Goal: Task Accomplishment & Management: Manage account settings

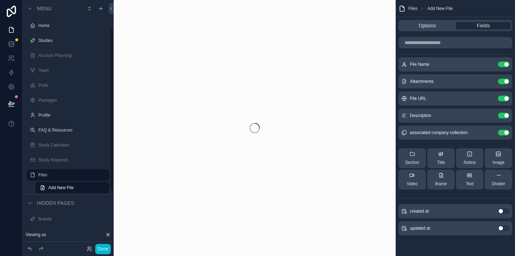
scroll to position [43, 0]
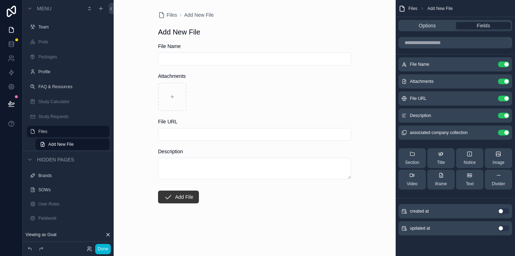
click at [201, 58] on input "scrollable content" at bounding box center [254, 59] width 192 height 10
type input "****"
click at [175, 94] on div "scrollable content" at bounding box center [172, 96] width 28 height 28
click at [189, 132] on input "scrollable content" at bounding box center [254, 134] width 192 height 10
type input "**********"
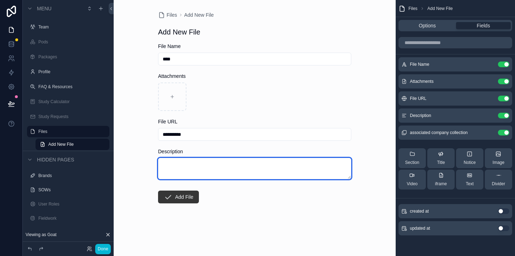
click at [206, 169] on textarea "scrollable content" at bounding box center [254, 168] width 193 height 21
type textarea "**********"
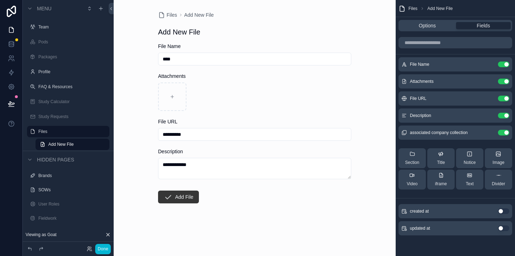
click at [244, 214] on form "**********" at bounding box center [254, 146] width 193 height 206
click at [222, 56] on input "****" at bounding box center [254, 59] width 192 height 10
type input "*********"
click at [187, 198] on button "Add File" at bounding box center [178, 196] width 41 height 13
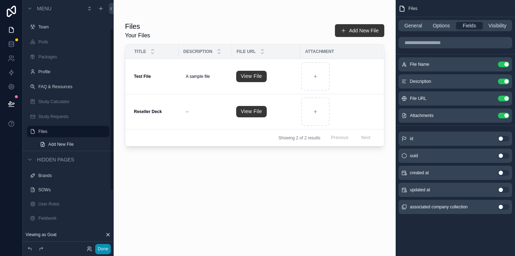
click at [104, 247] on button "Done" at bounding box center [103, 248] width 16 height 10
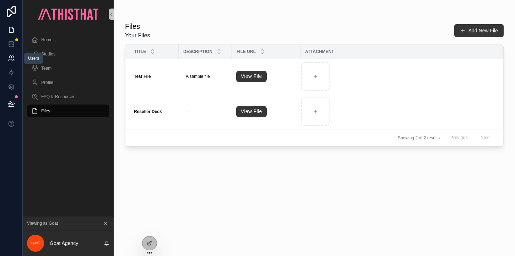
click at [11, 61] on icon at bounding box center [11, 58] width 7 height 7
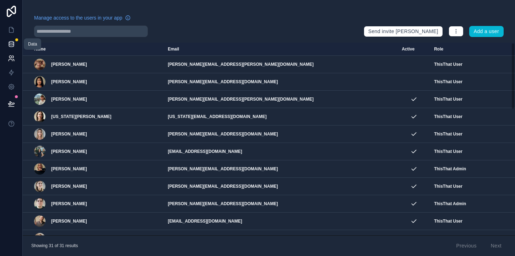
click at [10, 48] on link at bounding box center [11, 44] width 22 height 14
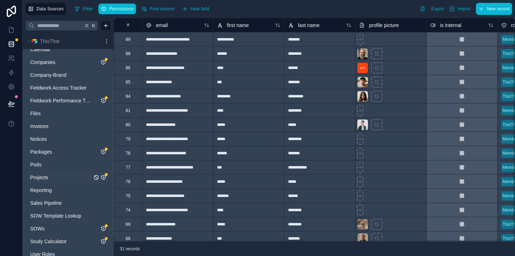
scroll to position [48, 0]
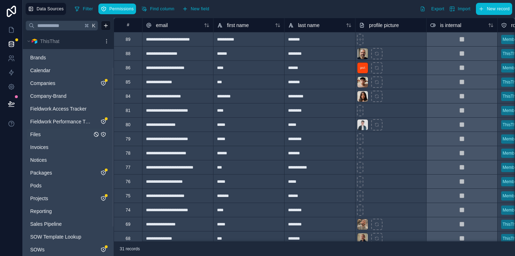
click at [47, 131] on link "Files" at bounding box center [61, 134] width 62 height 7
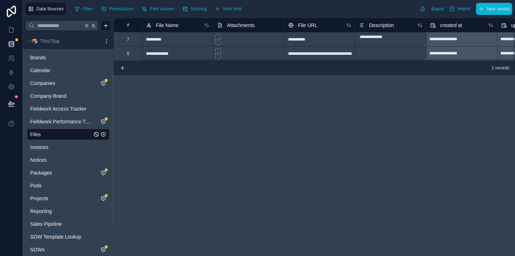
click at [104, 134] on icon "Files" at bounding box center [103, 134] width 6 height 6
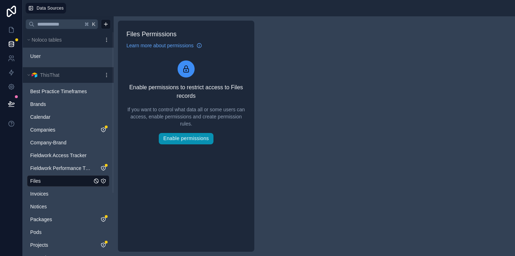
click at [188, 140] on button "Enable permissions" at bounding box center [186, 138] width 55 height 11
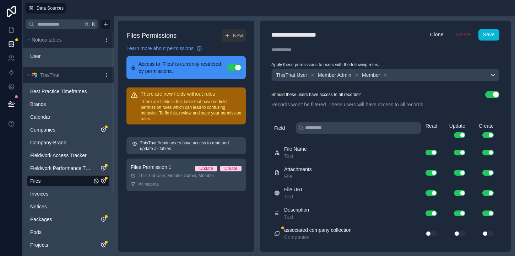
click at [458, 234] on button "Use setting" at bounding box center [459, 233] width 11 height 6
click at [433, 232] on button "Use setting" at bounding box center [430, 233] width 11 height 6
click at [488, 235] on button "Use setting" at bounding box center [487, 233] width 11 height 6
click at [312, 75] on icon at bounding box center [312, 74] width 5 height 5
click at [492, 94] on button "Use setting" at bounding box center [492, 94] width 14 height 7
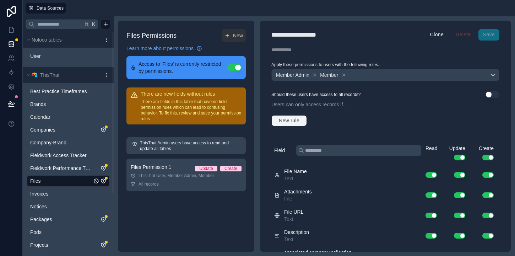
click at [299, 118] on span "New rule" at bounding box center [289, 120] width 26 height 6
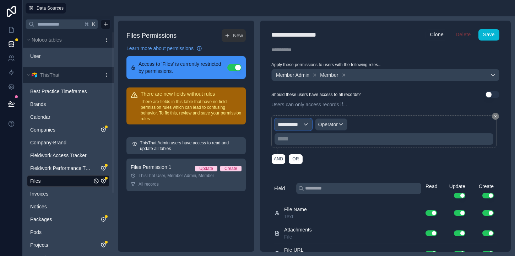
click at [291, 125] on span "**********" at bounding box center [290, 124] width 25 height 7
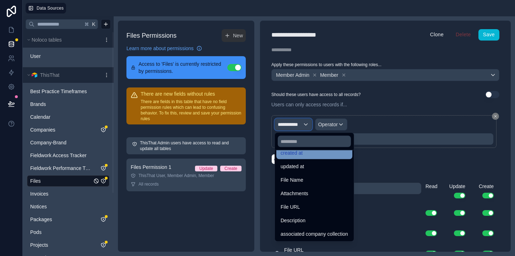
scroll to position [37, 0]
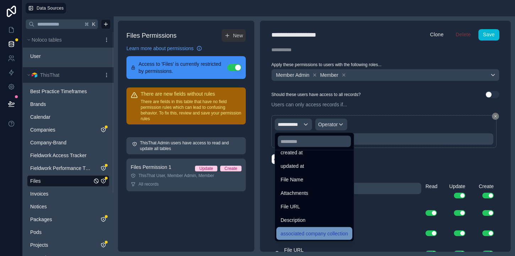
click at [328, 233] on span "associated company collection" at bounding box center [313, 233] width 67 height 9
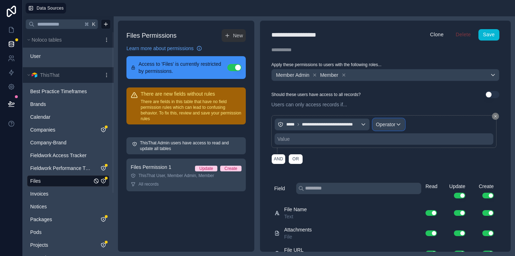
click at [394, 122] on span "Operator" at bounding box center [386, 124] width 20 height 6
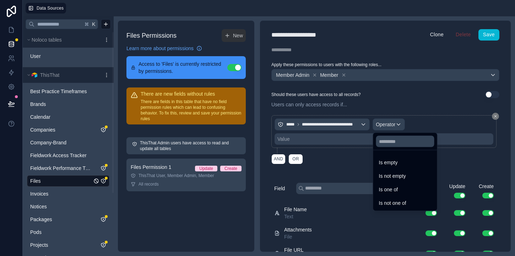
click at [424, 186] on div "Is one of" at bounding box center [405, 189] width 53 height 9
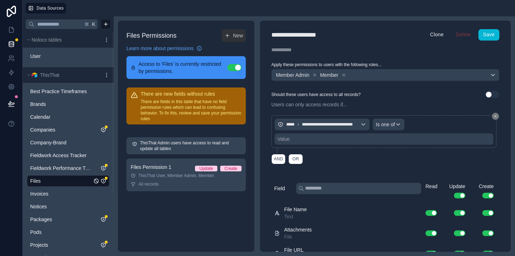
click at [322, 139] on div "Value" at bounding box center [383, 138] width 219 height 11
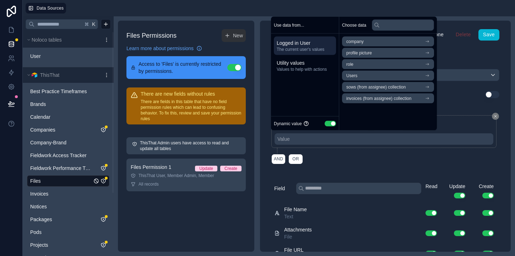
click at [429, 76] on icon "scrollable content" at bounding box center [426, 75] width 5 height 5
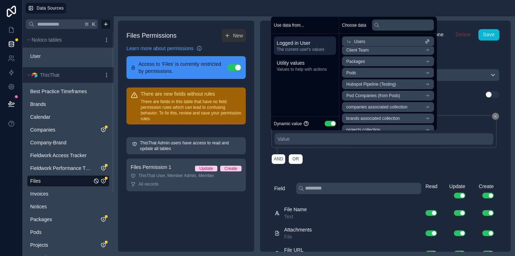
scroll to position [70, 0]
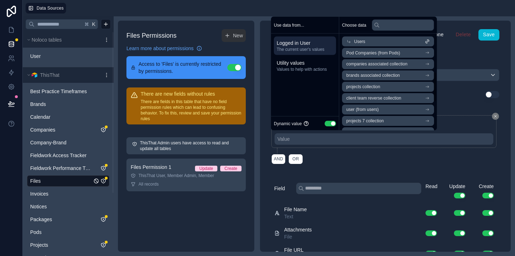
click at [423, 65] on li "companies associated collection" at bounding box center [388, 64] width 92 height 10
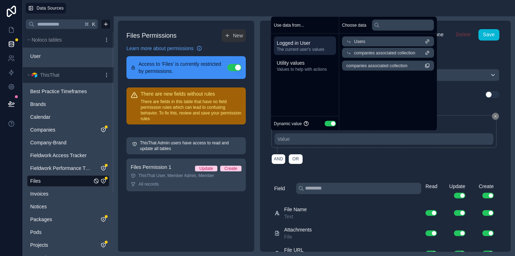
click at [399, 66] on span "companies associated collection" at bounding box center [376, 66] width 61 height 6
click at [392, 166] on div "**********" at bounding box center [385, 139] width 228 height 57
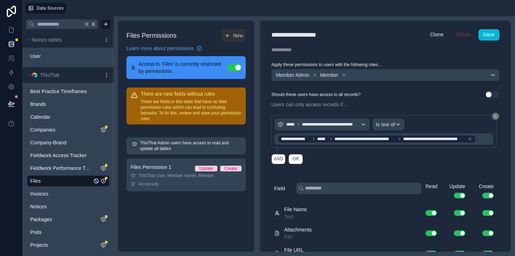
scroll to position [52, 0]
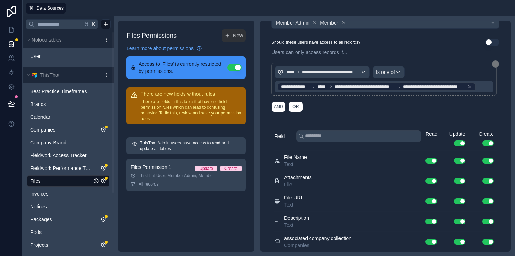
click at [439, 103] on div "AND OR" at bounding box center [385, 106] width 228 height 11
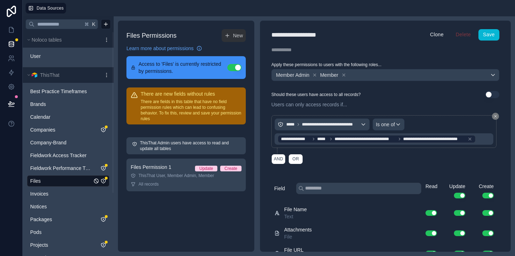
click at [489, 27] on div "**********" at bounding box center [385, 136] width 251 height 231
click at [487, 36] on button "Save" at bounding box center [488, 34] width 21 height 11
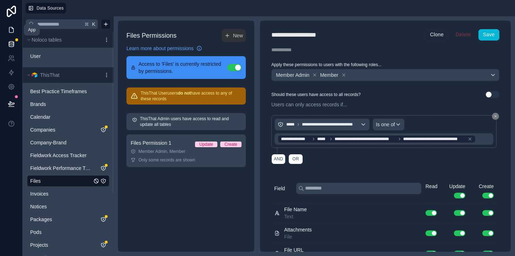
click at [16, 29] on link at bounding box center [11, 30] width 22 height 14
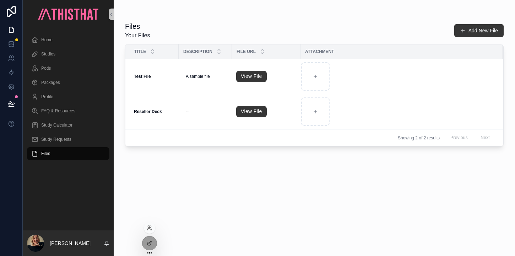
click at [149, 222] on div at bounding box center [149, 227] width 11 height 11
click at [149, 228] on icon at bounding box center [150, 228] width 6 height 6
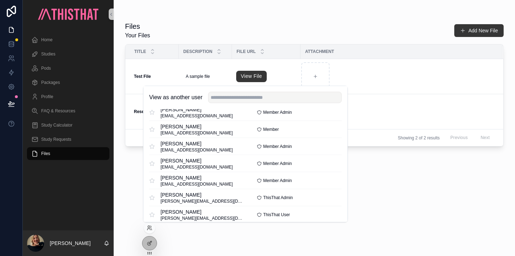
scroll to position [125, 0]
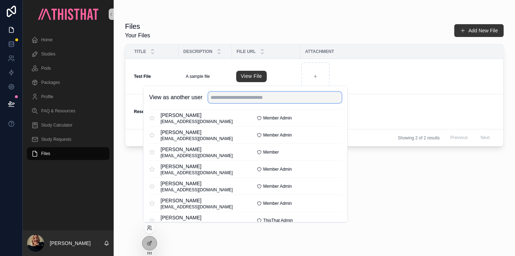
click at [272, 96] on input "text" at bounding box center [274, 97] width 133 height 11
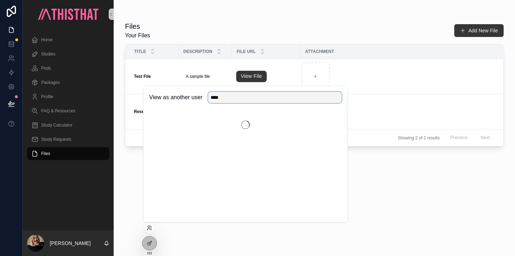
scroll to position [0, 0]
type input "****"
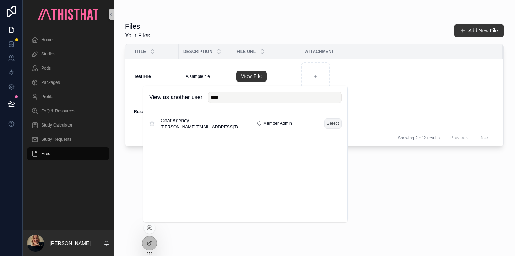
click at [331, 122] on button "Select" at bounding box center [332, 123] width 17 height 10
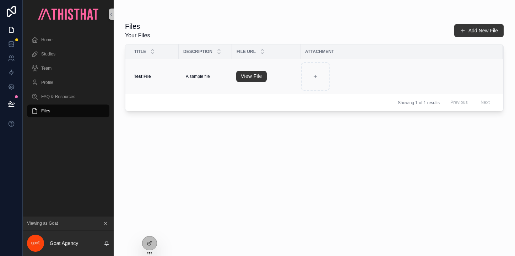
click at [166, 82] on td "Test File Test File" at bounding box center [151, 76] width 53 height 35
click at [401, 74] on div "scrollable content" at bounding box center [397, 76] width 192 height 28
click at [474, 32] on button "Add New File" at bounding box center [478, 30] width 49 height 13
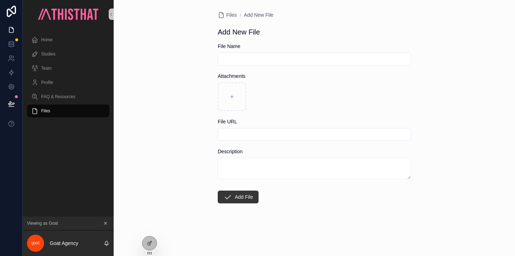
click at [248, 52] on div "File Name" at bounding box center [314, 54] width 193 height 23
click at [243, 55] on input "scrollable content" at bounding box center [314, 59] width 192 height 10
click at [254, 55] on input "*********" at bounding box center [314, 59] width 192 height 10
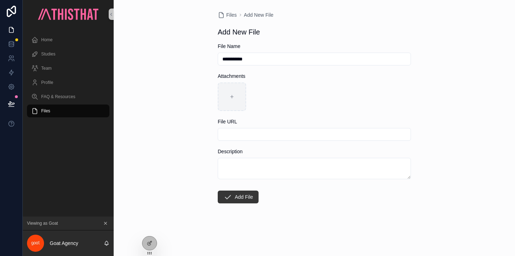
type input "**********"
click at [228, 100] on div "scrollable content" at bounding box center [232, 96] width 28 height 28
type input "**********"
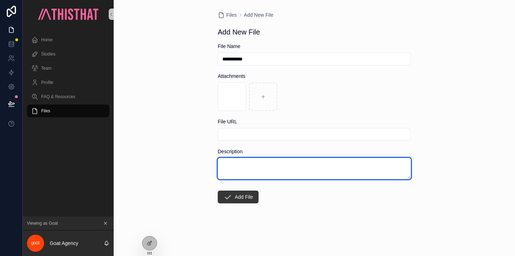
click at [241, 164] on textarea "scrollable content" at bounding box center [314, 168] width 193 height 21
type textarea "**********"
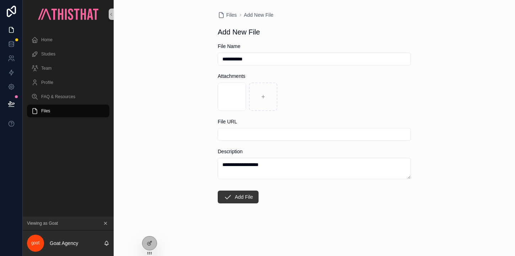
click at [246, 195] on button "Add File" at bounding box center [238, 196] width 41 height 13
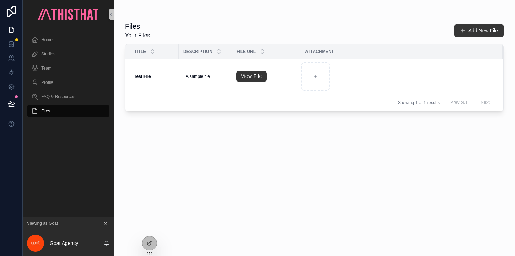
click at [315, 147] on div "Files Your Files Add New File Title Description File URL Attachment Test File T…" at bounding box center [314, 132] width 378 height 230
click at [147, 242] on icon at bounding box center [150, 243] width 6 height 6
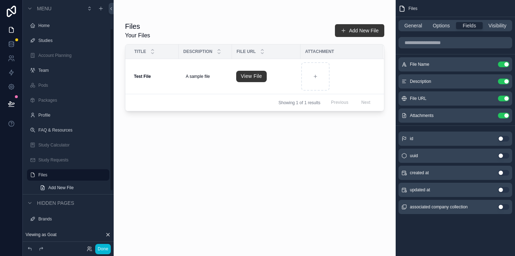
scroll to position [43, 0]
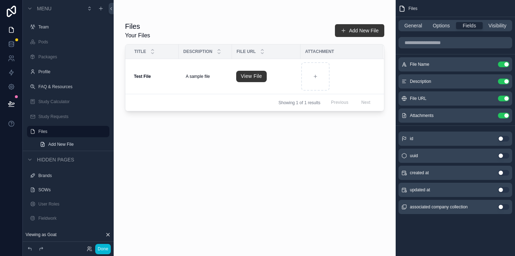
click at [505, 207] on button "Use setting" at bounding box center [503, 207] width 11 height 6
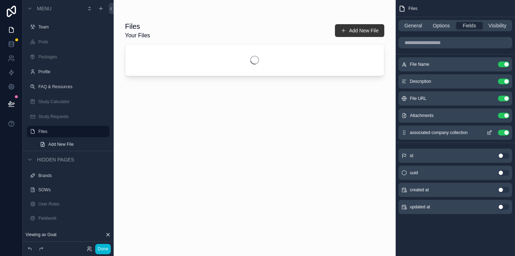
click at [489, 132] on icon "scrollable content" at bounding box center [489, 133] width 6 height 6
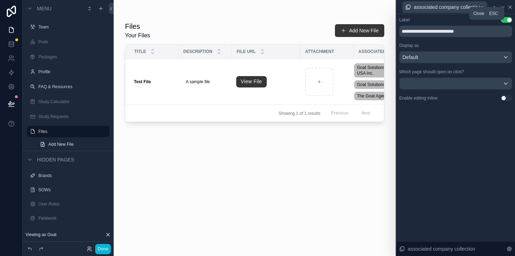
click at [510, 6] on icon at bounding box center [509, 7] width 3 height 3
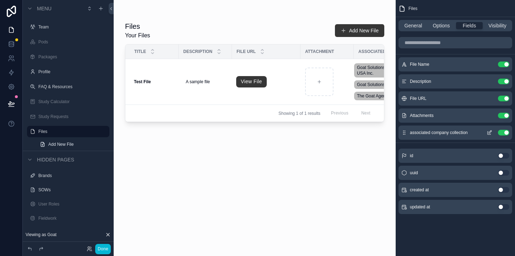
click at [505, 132] on button "Use setting" at bounding box center [503, 133] width 11 height 6
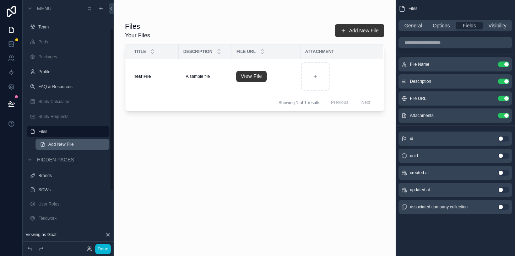
click at [67, 143] on span "Add New File" at bounding box center [60, 144] width 25 height 6
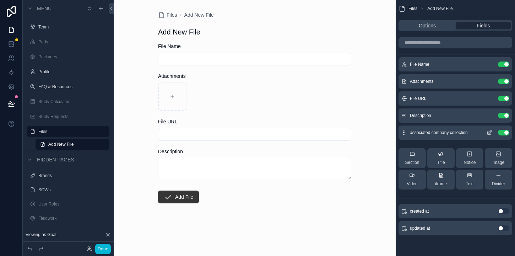
click at [488, 132] on icon "scrollable content" at bounding box center [489, 131] width 3 height 3
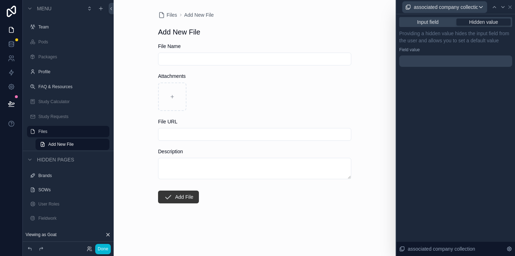
click at [434, 60] on div at bounding box center [455, 60] width 113 height 11
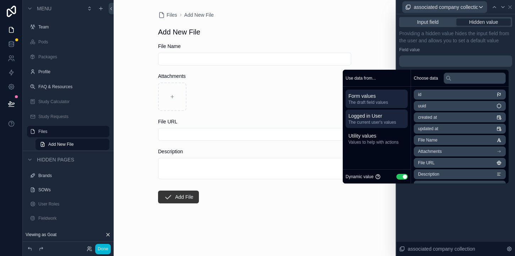
click at [375, 117] on span "Logged in User" at bounding box center [376, 115] width 56 height 7
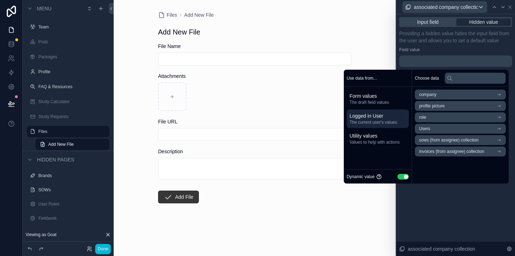
click at [451, 129] on li "Users" at bounding box center [460, 129] width 91 height 10
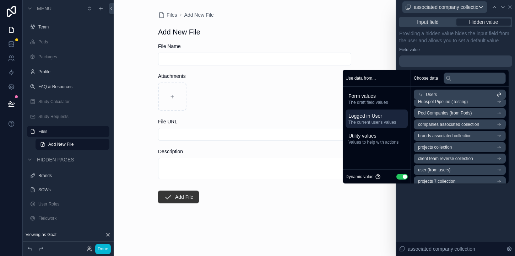
scroll to position [69, 0]
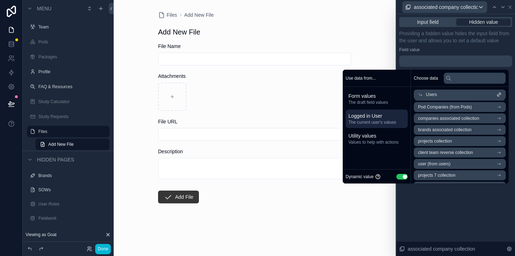
click at [462, 120] on span "companies associated collection" at bounding box center [448, 118] width 61 height 6
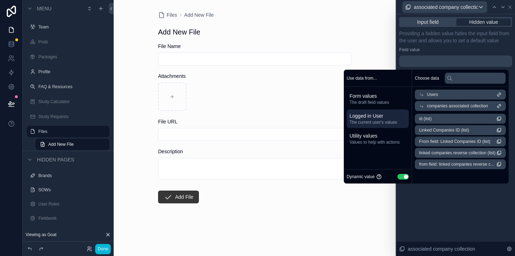
click at [433, 117] on li "id (list)" at bounding box center [460, 119] width 91 height 10
click at [466, 208] on div "**********" at bounding box center [455, 134] width 119 height 241
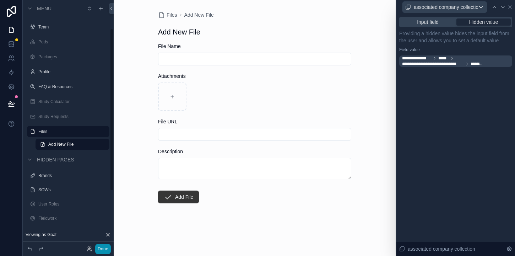
click at [104, 248] on button "Done" at bounding box center [103, 248] width 16 height 10
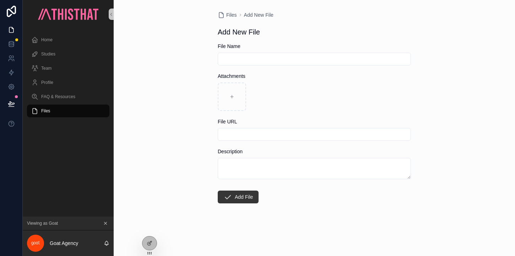
click at [261, 59] on input "scrollable content" at bounding box center [314, 59] width 192 height 10
type input "**********"
click at [243, 137] on input "scrollable content" at bounding box center [314, 134] width 192 height 10
type input "**********"
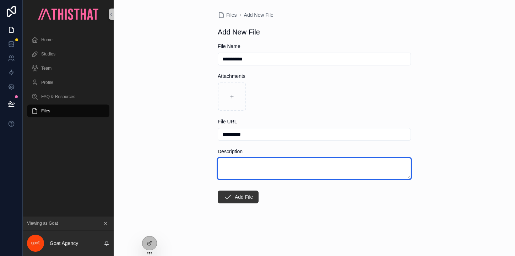
click at [261, 164] on textarea "scrollable content" at bounding box center [314, 168] width 193 height 21
type textarea "**********"
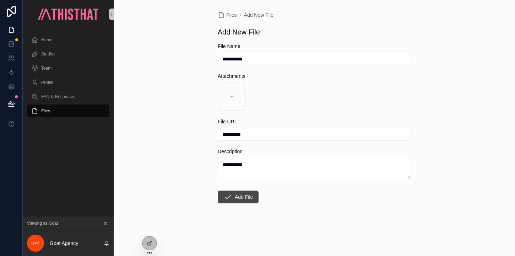
click at [251, 198] on button "Add File" at bounding box center [238, 196] width 41 height 13
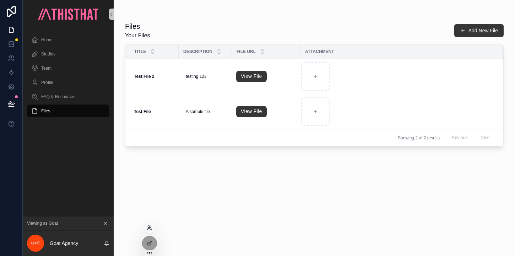
click at [148, 225] on icon at bounding box center [149, 226] width 2 height 2
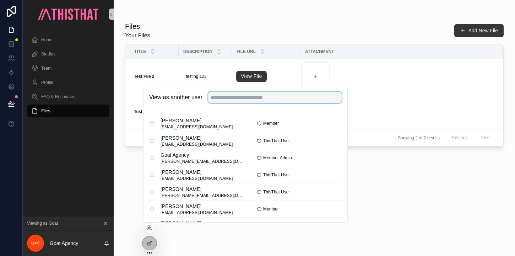
click at [243, 96] on input "text" at bounding box center [274, 97] width 133 height 11
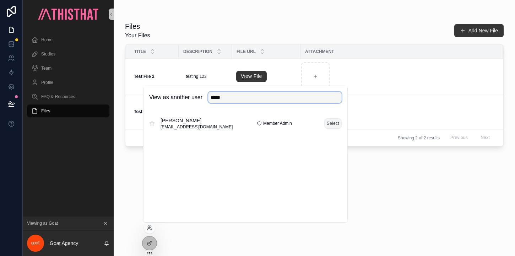
type input "*****"
click at [330, 124] on button "Select" at bounding box center [332, 123] width 17 height 10
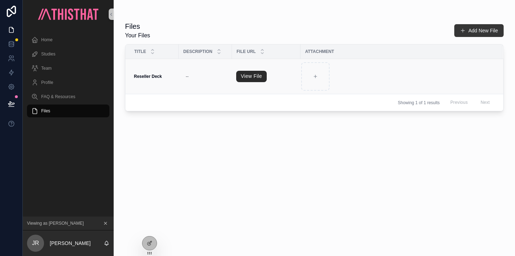
click at [259, 74] on link "View File" at bounding box center [251, 76] width 31 height 11
click at [393, 79] on div "scrollable content" at bounding box center [397, 76] width 192 height 28
click at [474, 28] on button "Add New File" at bounding box center [478, 30] width 49 height 13
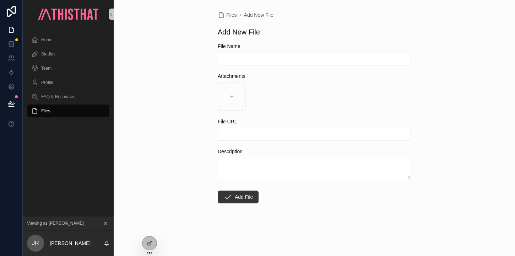
click at [241, 57] on input "scrollable content" at bounding box center [314, 59] width 192 height 10
type input "*********"
click at [248, 135] on input "scrollable content" at bounding box center [314, 134] width 192 height 10
type input "**********"
click at [252, 196] on button "Add File" at bounding box center [238, 196] width 41 height 13
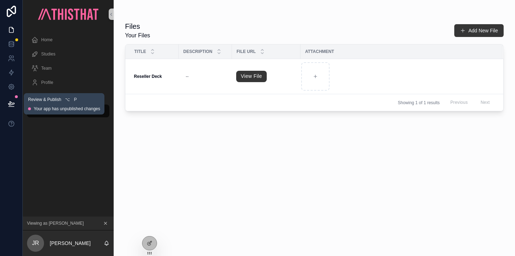
click at [13, 103] on icon at bounding box center [11, 103] width 7 height 7
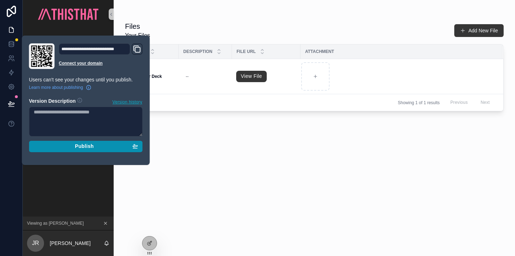
click at [88, 145] on span "Publish" at bounding box center [84, 146] width 19 height 6
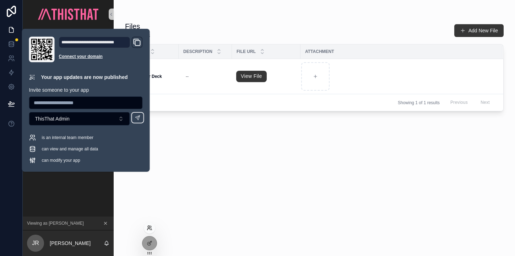
click at [150, 227] on icon at bounding box center [150, 228] width 6 height 6
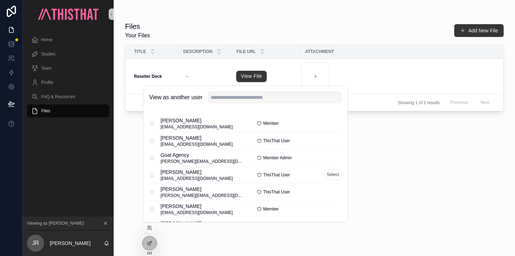
scroll to position [5, 0]
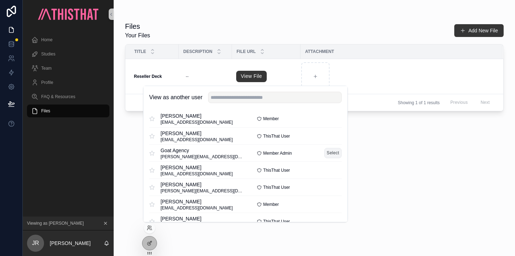
click at [330, 154] on button "Select" at bounding box center [332, 153] width 17 height 10
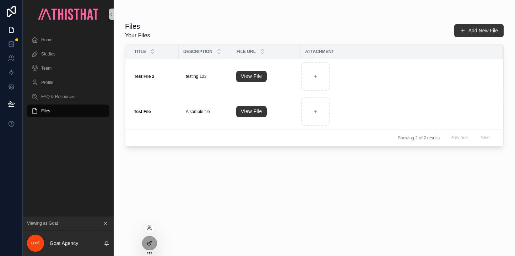
click at [151, 243] on icon at bounding box center [150, 243] width 6 height 6
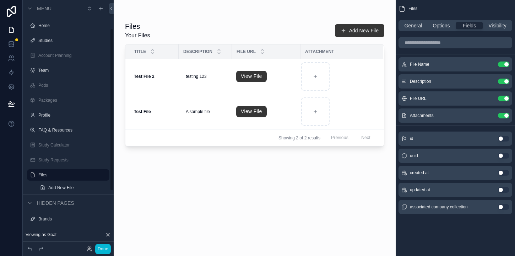
scroll to position [43, 0]
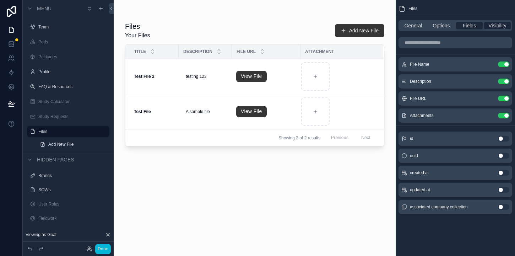
click at [500, 22] on span "Visibility" at bounding box center [497, 25] width 18 height 7
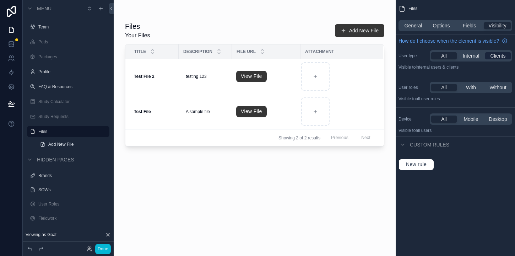
click at [500, 54] on span "Clients" at bounding box center [497, 55] width 15 height 7
click at [447, 57] on div "All" at bounding box center [444, 55] width 26 height 7
click at [473, 84] on span "With" at bounding box center [471, 87] width 10 height 7
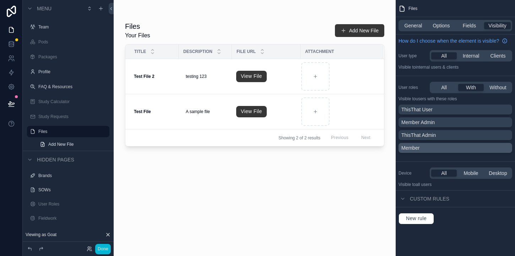
click at [425, 146] on div "Member" at bounding box center [455, 147] width 108 height 7
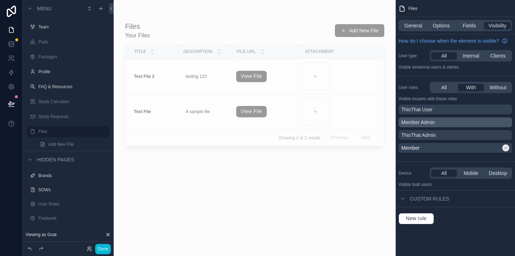
click at [438, 122] on div "Member Admin" at bounding box center [455, 122] width 108 height 7
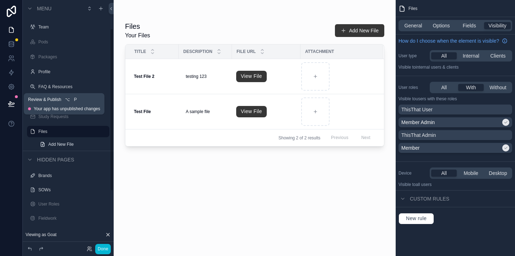
click at [6, 104] on button at bounding box center [12, 104] width 16 height 20
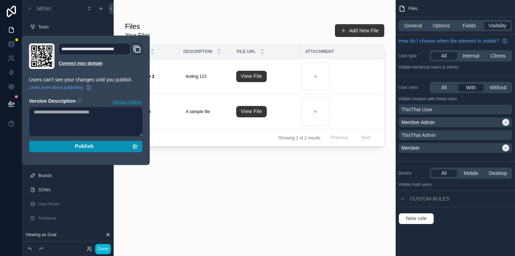
click at [91, 147] on span "Publish" at bounding box center [84, 146] width 19 height 6
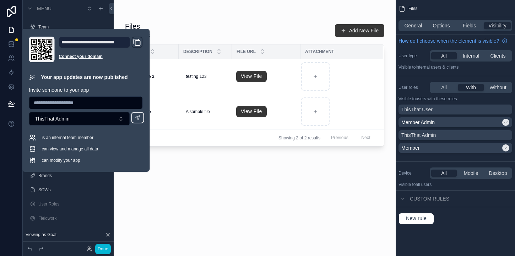
click at [254, 201] on div "scrollable content" at bounding box center [255, 123] width 282 height 247
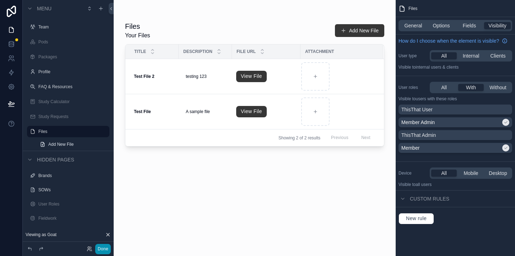
click at [105, 246] on button "Done" at bounding box center [103, 248] width 16 height 10
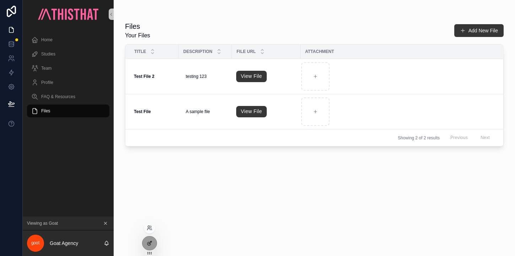
click at [150, 243] on icon at bounding box center [150, 242] width 3 height 3
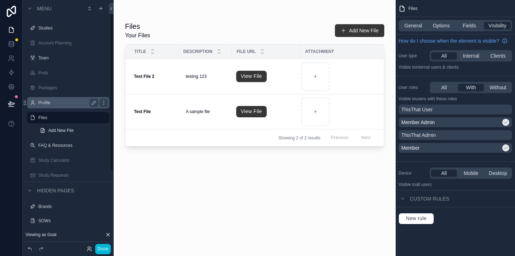
scroll to position [13, 0]
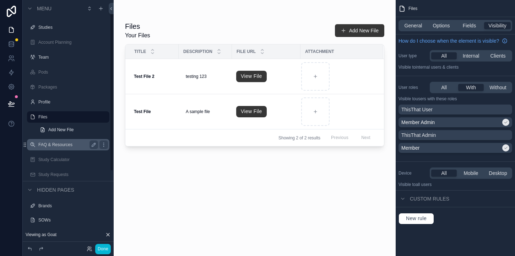
click at [60, 146] on label "FAQ & Resources" at bounding box center [66, 145] width 57 height 6
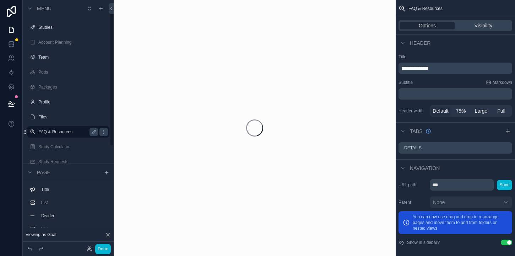
scroll to position [13, 0]
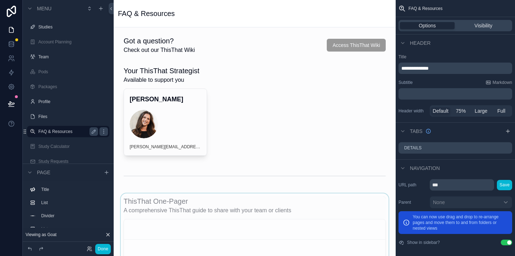
click at [257, 212] on div "scrollable content" at bounding box center [254, 237] width 270 height 89
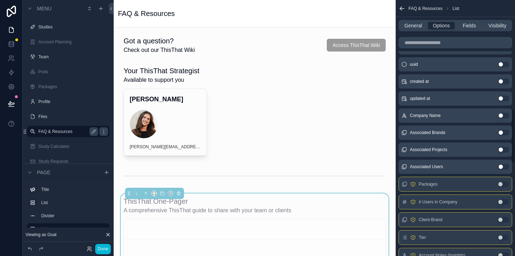
scroll to position [888, 0]
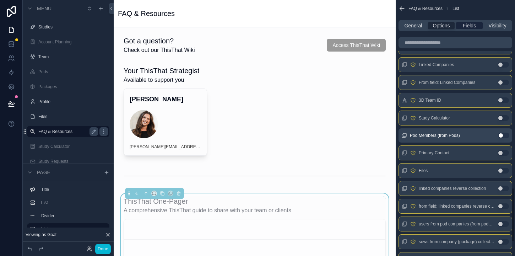
click at [470, 22] on span "Fields" at bounding box center [468, 25] width 13 height 7
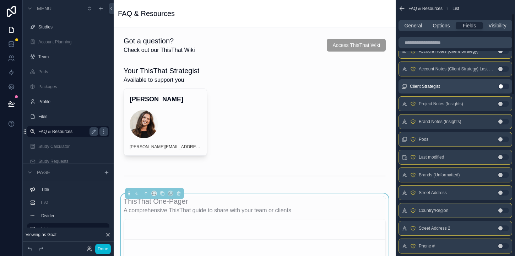
scroll to position [43, 0]
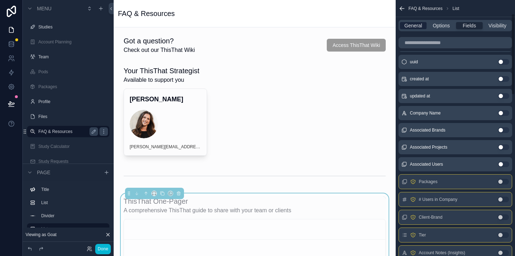
click at [415, 26] on span "General" at bounding box center [413, 25] width 18 height 7
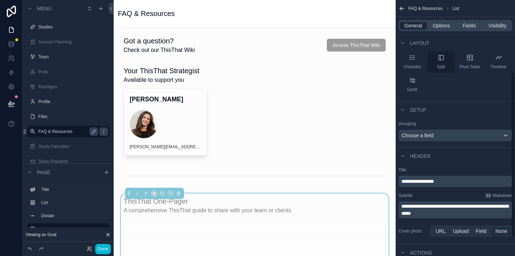
scroll to position [130, 0]
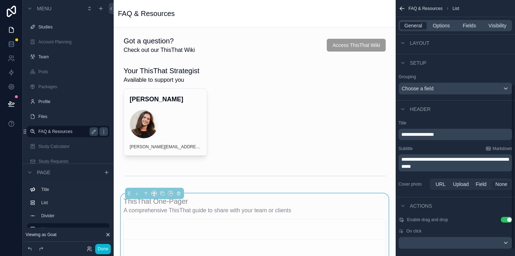
click at [435, 161] on span "**********" at bounding box center [454, 163] width 107 height 12
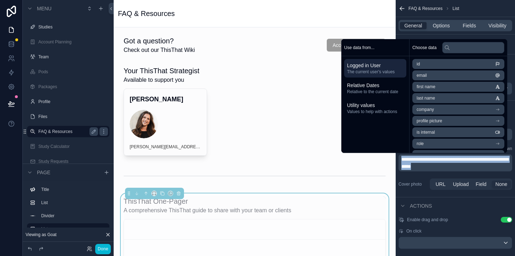
copy span "**********"
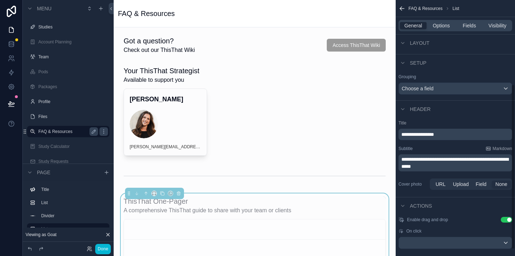
click at [284, 214] on span "A comprehensive ThisThat guide to share with your team or clients" at bounding box center [208, 210] width 168 height 9
click at [179, 194] on icon "scrollable content" at bounding box center [178, 193] width 5 height 5
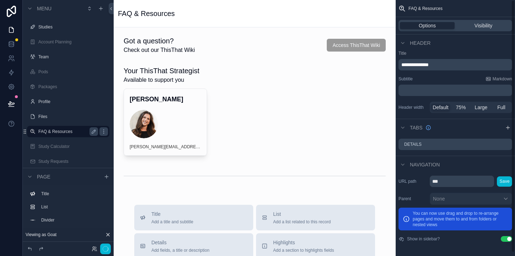
scroll to position [0, 0]
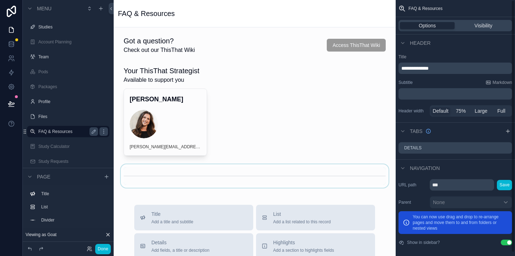
click at [253, 174] on div "scrollable content" at bounding box center [254, 175] width 270 height 23
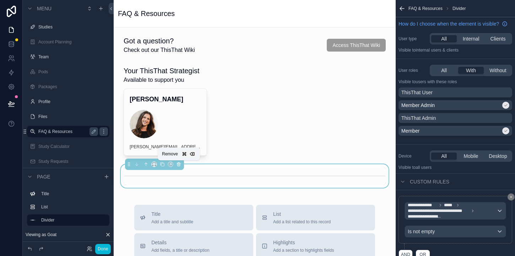
click at [179, 163] on icon "scrollable content" at bounding box center [178, 163] width 3 height 0
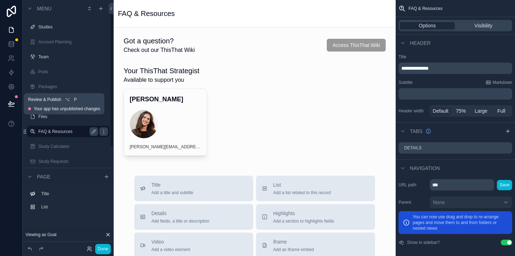
click at [12, 101] on icon at bounding box center [11, 103] width 7 height 7
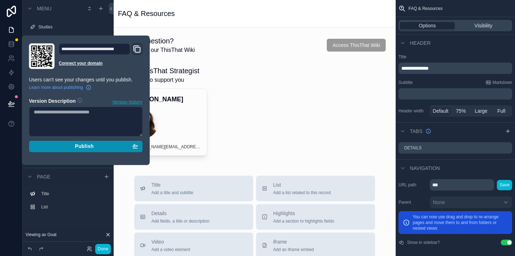
click at [73, 148] on div "Publish" at bounding box center [86, 146] width 104 height 6
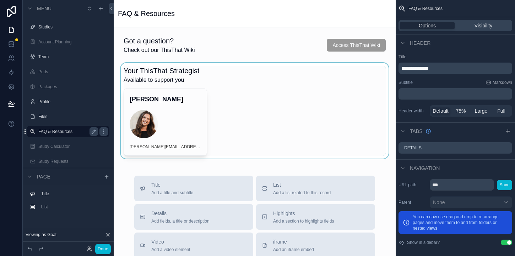
click at [302, 87] on div "scrollable content" at bounding box center [254, 110] width 270 height 95
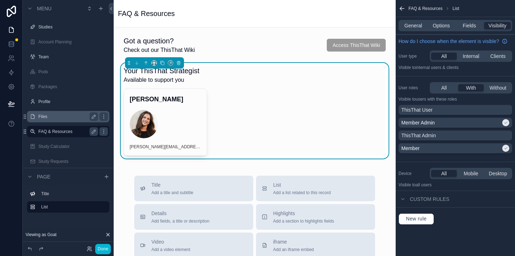
click at [63, 116] on label "Files" at bounding box center [66, 117] width 57 height 6
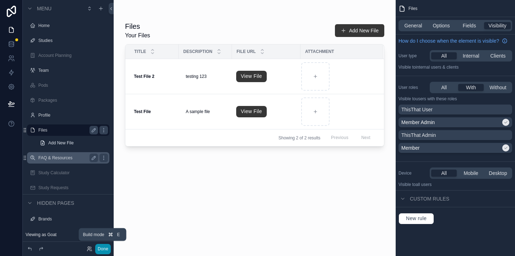
click at [106, 251] on button "Done" at bounding box center [103, 248] width 16 height 10
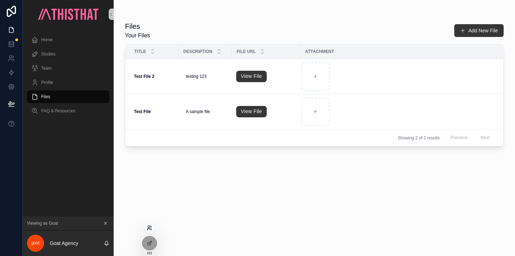
click at [149, 225] on icon at bounding box center [150, 228] width 6 height 6
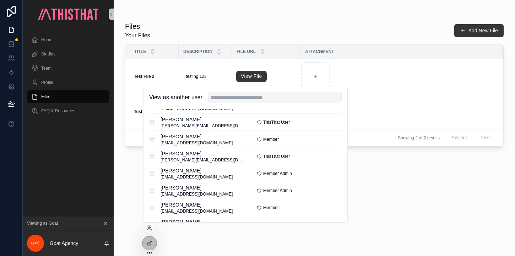
scroll to position [70, 0]
click at [333, 171] on button "Select" at bounding box center [332, 172] width 17 height 10
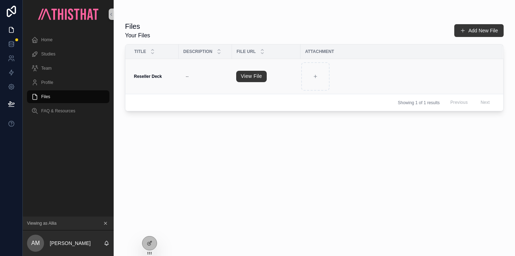
click at [147, 77] on strong "Reseller Deck" at bounding box center [148, 76] width 28 height 5
click at [154, 66] on td "Reseller Deck Reseller Deck" at bounding box center [151, 76] width 53 height 35
click at [151, 80] on td "Reseller Deck Reseller Deck" at bounding box center [151, 76] width 53 height 35
click at [153, 76] on strong "Reseller Deck" at bounding box center [148, 76] width 28 height 5
click at [193, 78] on div "--" at bounding box center [205, 76] width 45 height 11
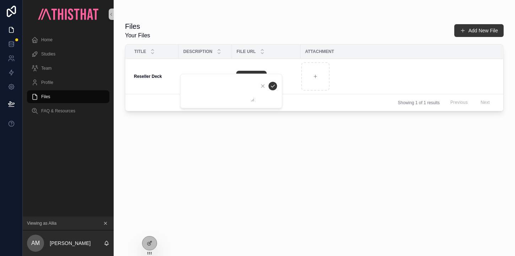
click at [233, 171] on div "Files Your Files Add New File Title Description File URL Attachment Reseller De…" at bounding box center [314, 132] width 378 height 230
click at [149, 74] on strong "Reseller Deck" at bounding box center [148, 76] width 28 height 5
click at [144, 76] on strong "Reseller Deck" at bounding box center [148, 76] width 28 height 5
drag, startPoint x: 160, startPoint y: 75, endPoint x: 132, endPoint y: 76, distance: 28.0
click at [132, 76] on td "Reseller Deck Reseller Deck" at bounding box center [151, 76] width 53 height 35
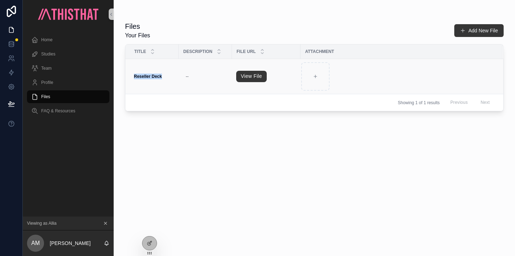
click at [156, 79] on td "Reseller Deck Reseller Deck" at bounding box center [151, 76] width 53 height 35
click at [149, 244] on icon at bounding box center [150, 243] width 6 height 6
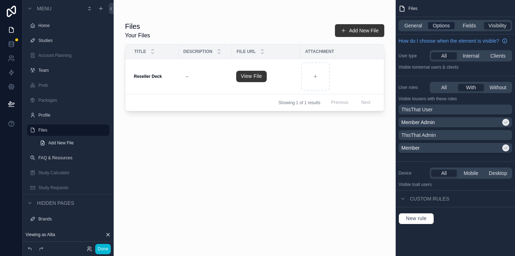
click at [443, 24] on span "Options" at bounding box center [440, 25] width 17 height 7
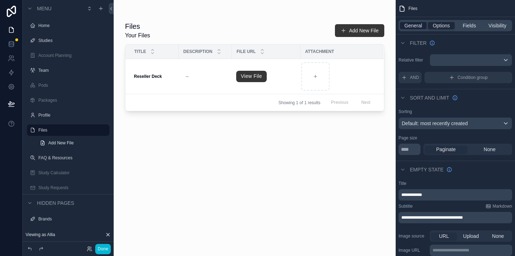
click at [415, 27] on span "General" at bounding box center [413, 25] width 18 height 7
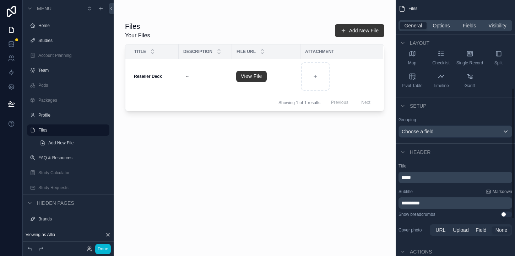
scroll to position [185, 0]
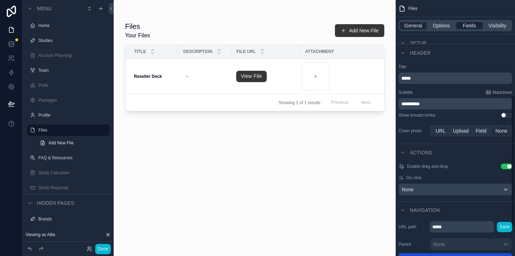
click at [473, 23] on span "Fields" at bounding box center [468, 25] width 13 height 7
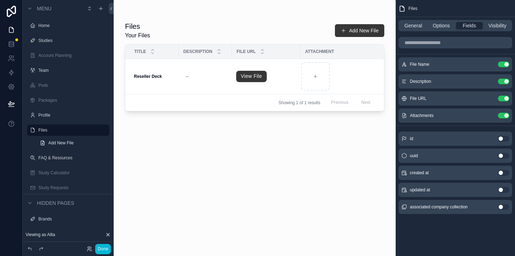
scroll to position [0, 0]
click at [488, 64] on icon "scrollable content" at bounding box center [489, 63] width 3 height 3
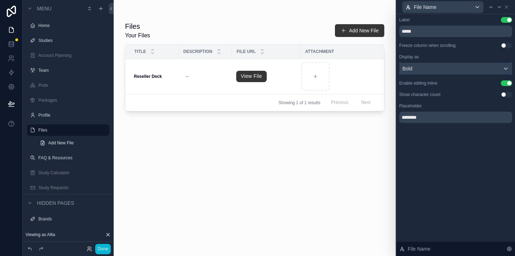
click at [431, 69] on div "Bold" at bounding box center [455, 68] width 112 height 11
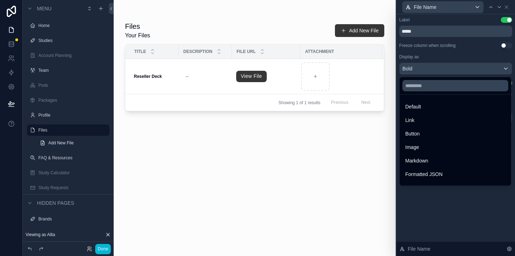
click at [355, 193] on div "scrollable content" at bounding box center [255, 123] width 282 height 247
click at [487, 214] on div at bounding box center [455, 128] width 119 height 256
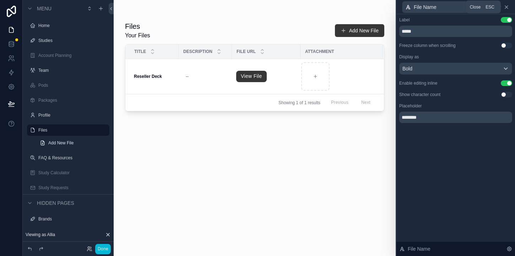
click at [507, 5] on icon at bounding box center [506, 7] width 6 height 6
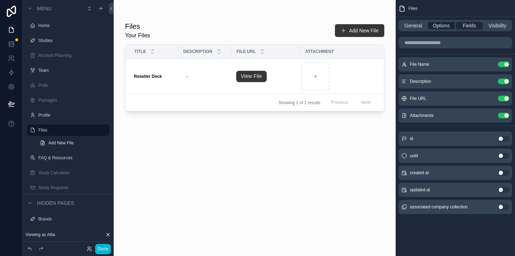
click at [438, 23] on span "Options" at bounding box center [440, 25] width 17 height 7
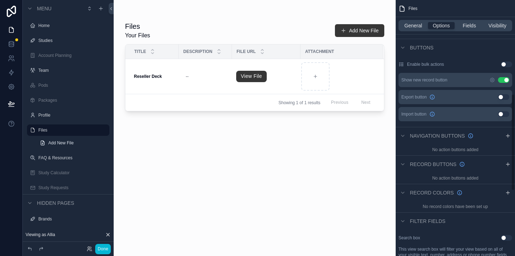
scroll to position [247, 0]
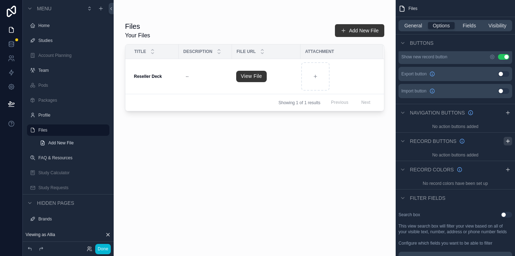
click at [509, 142] on icon "scrollable content" at bounding box center [508, 141] width 6 height 6
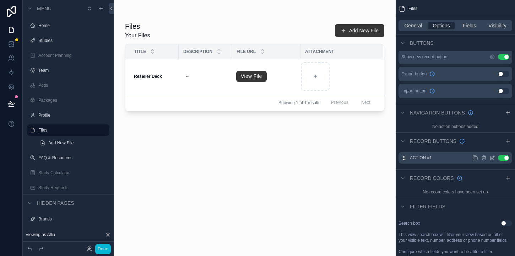
click at [490, 158] on icon "scrollable content" at bounding box center [491, 158] width 3 height 3
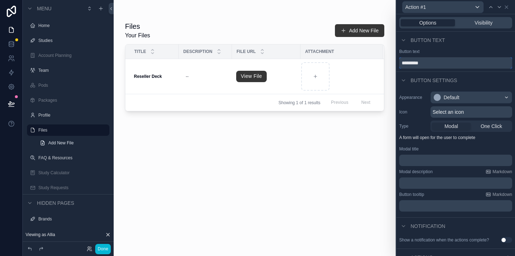
click at [425, 62] on input "*********" at bounding box center [455, 62] width 113 height 11
type input "**********"
click at [463, 94] on div "Default" at bounding box center [471, 97] width 81 height 11
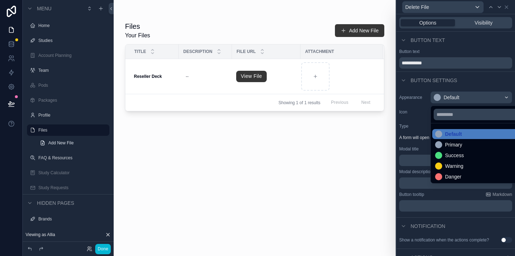
click at [465, 97] on div at bounding box center [455, 128] width 119 height 256
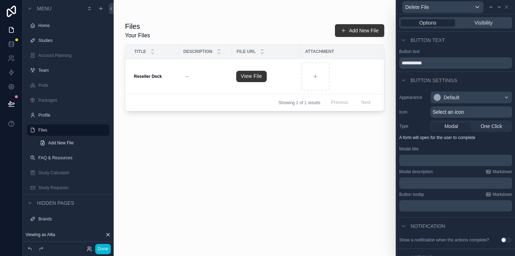
scroll to position [22, 0]
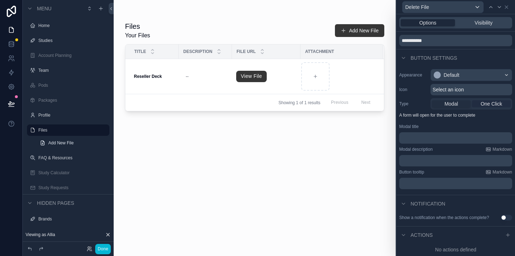
click at [494, 106] on span "One Click" at bounding box center [491, 103] width 22 height 7
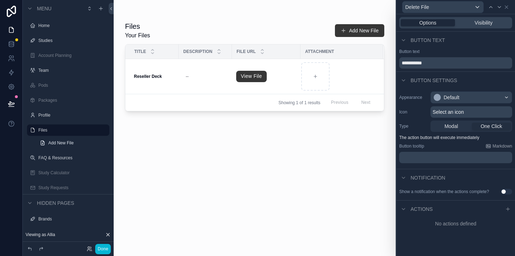
scroll to position [0, 0]
click at [506, 191] on button "Use setting" at bounding box center [505, 191] width 11 height 6
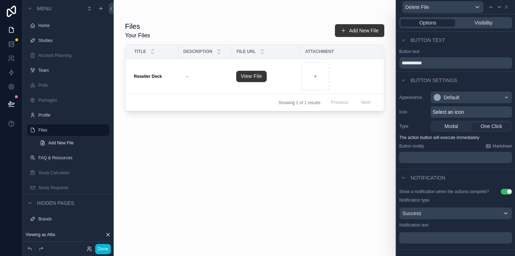
scroll to position [23, 0]
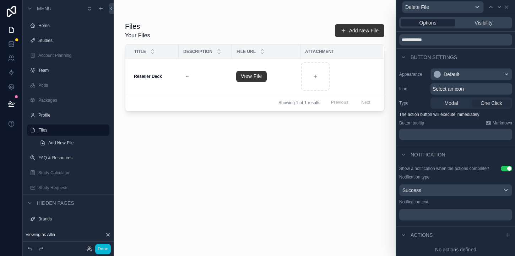
click at [431, 213] on p "﻿" at bounding box center [456, 214] width 109 height 7
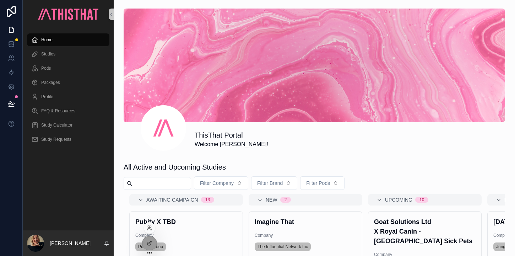
click at [152, 223] on div at bounding box center [149, 227] width 11 height 11
click at [148, 231] on div at bounding box center [149, 227] width 11 height 11
click at [149, 227] on icon at bounding box center [149, 226] width 2 height 2
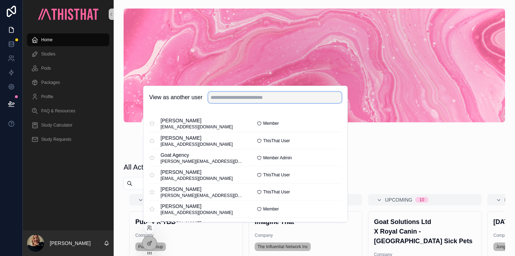
click at [240, 100] on input "text" at bounding box center [274, 97] width 133 height 11
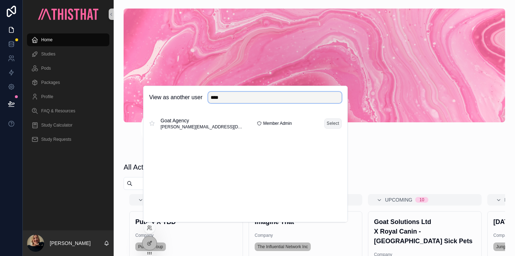
type input "****"
click at [331, 124] on button "Select" at bounding box center [332, 123] width 17 height 10
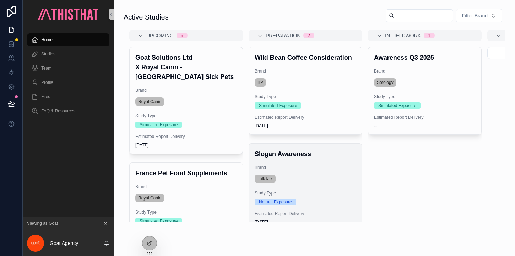
scroll to position [15, 0]
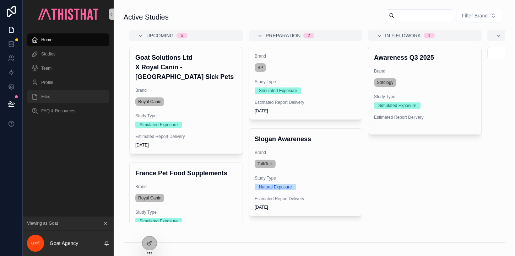
click at [62, 97] on div "Files" at bounding box center [68, 96] width 74 height 11
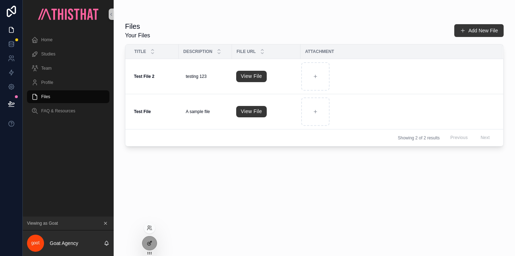
click at [150, 241] on icon at bounding box center [150, 241] width 1 height 1
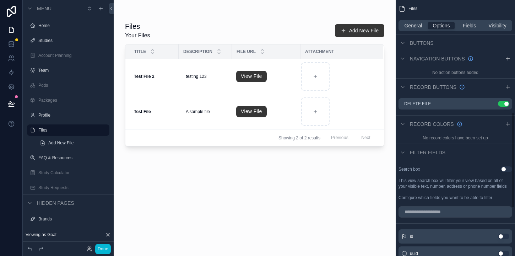
scroll to position [300, 0]
click at [491, 105] on icon "scrollable content" at bounding box center [492, 105] width 6 height 6
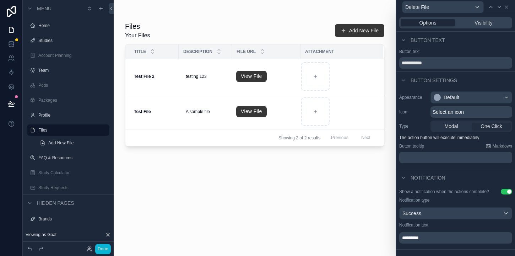
scroll to position [23, 0]
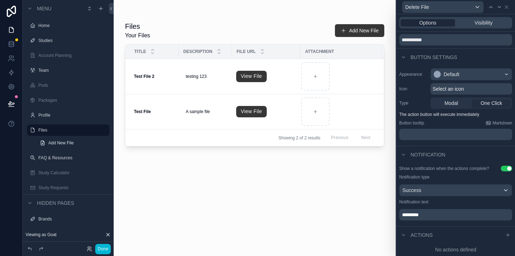
click at [434, 214] on p "*********" at bounding box center [456, 214] width 109 height 7
click at [410, 225] on div "**********" at bounding box center [455, 194] width 119 height 63
click at [504, 237] on div at bounding box center [507, 234] width 9 height 9
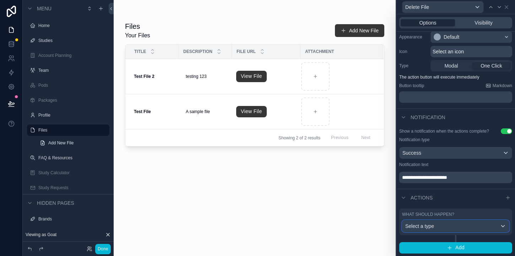
click at [438, 227] on div "Select a type" at bounding box center [455, 225] width 106 height 11
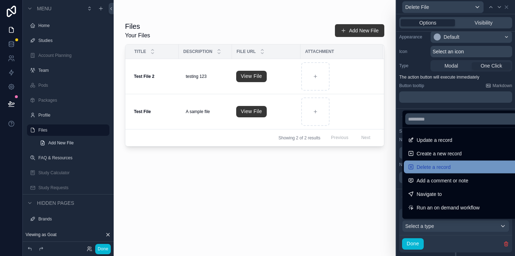
click at [461, 168] on div "Delete a record" at bounding box center [463, 167] width 111 height 9
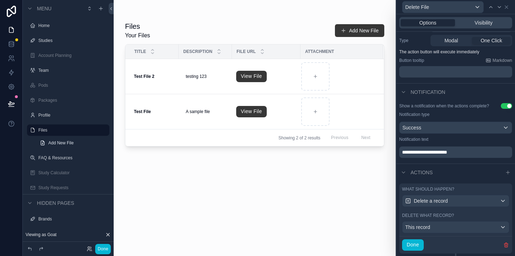
scroll to position [104, 0]
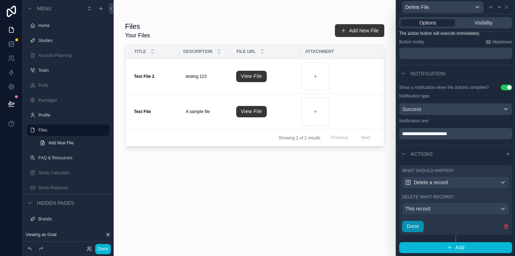
click at [416, 225] on button "Done" at bounding box center [413, 225] width 22 height 11
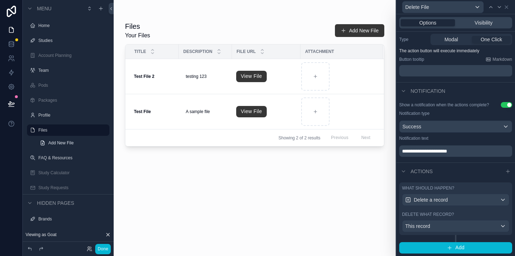
scroll to position [0, 0]
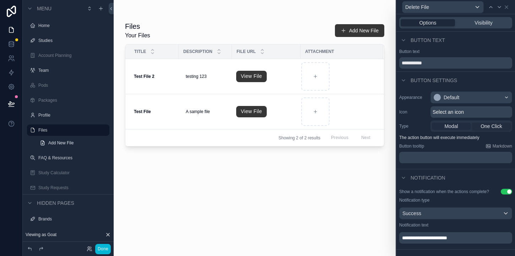
click at [457, 125] on span "Modal" at bounding box center [450, 125] width 13 height 7
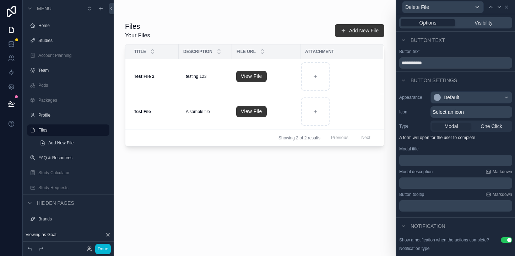
click at [435, 164] on div "﻿" at bounding box center [455, 159] width 113 height 11
click at [433, 157] on p "﻿" at bounding box center [456, 160] width 109 height 7
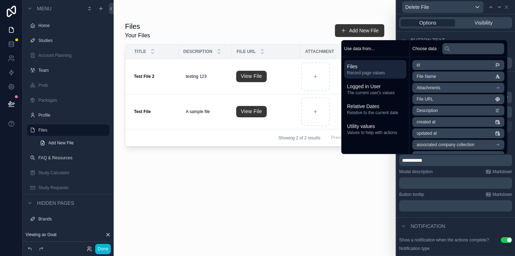
click at [464, 183] on p "﻿" at bounding box center [456, 182] width 109 height 7
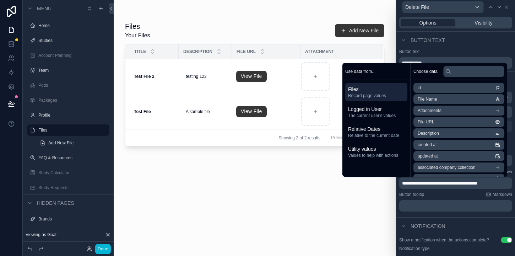
click at [428, 209] on p "﻿" at bounding box center [456, 205] width 109 height 7
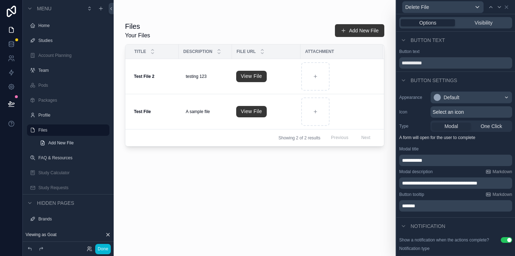
click at [439, 214] on div "**********" at bounding box center [455, 152] width 119 height 128
click at [105, 248] on button "Done" at bounding box center [103, 248] width 16 height 10
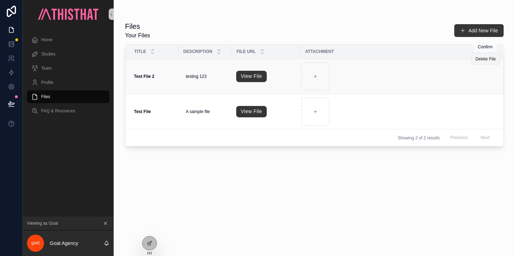
click at [489, 61] on span "Delete File" at bounding box center [485, 59] width 20 height 6
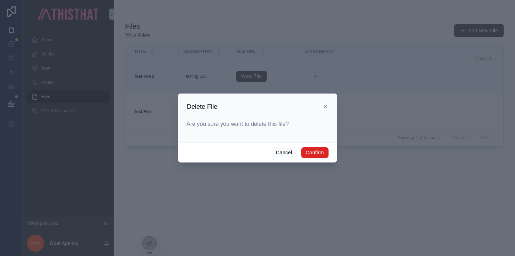
click at [318, 155] on button "Confirm" at bounding box center [314, 152] width 27 height 11
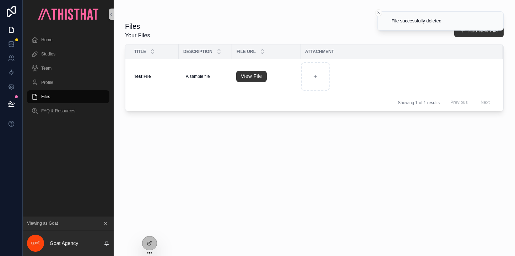
click at [266, 172] on div "Files Your Files Add New File Title Description File URL Attachment Test File T…" at bounding box center [314, 132] width 378 height 230
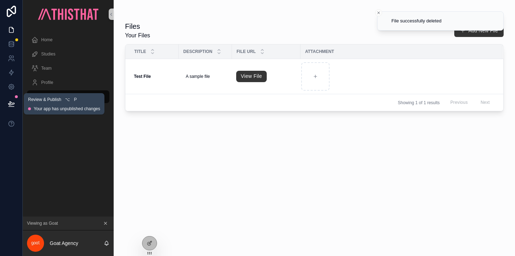
click at [13, 102] on icon at bounding box center [11, 103] width 7 height 7
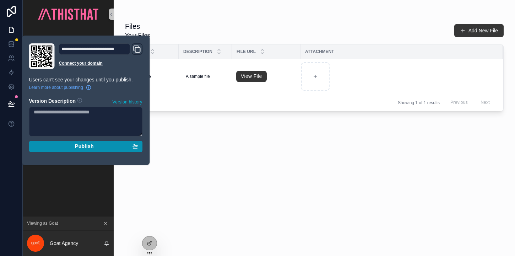
click at [82, 146] on span "Publish" at bounding box center [84, 146] width 19 height 6
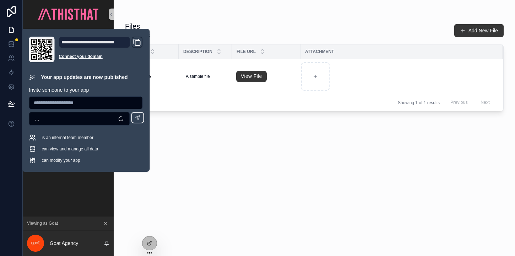
click at [294, 144] on div "Files Your Files Add New File Title Description File URL Attachment Test File T…" at bounding box center [314, 132] width 378 height 230
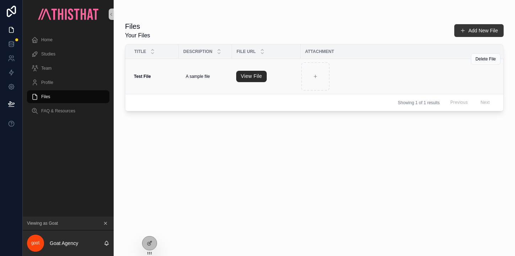
click at [252, 75] on link "View File" at bounding box center [251, 76] width 31 height 11
click at [150, 243] on icon at bounding box center [150, 243] width 6 height 6
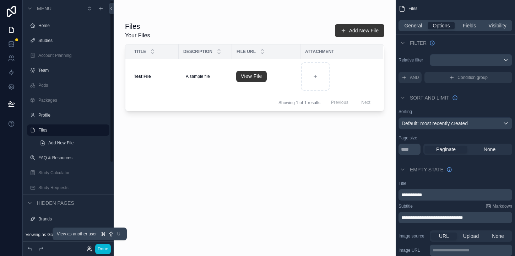
click at [88, 247] on icon at bounding box center [89, 247] width 2 height 2
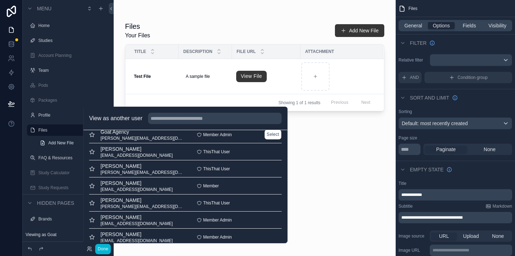
scroll to position [96, 0]
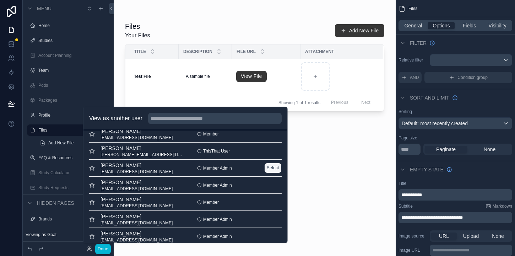
click at [267, 166] on button "Select" at bounding box center [272, 168] width 17 height 10
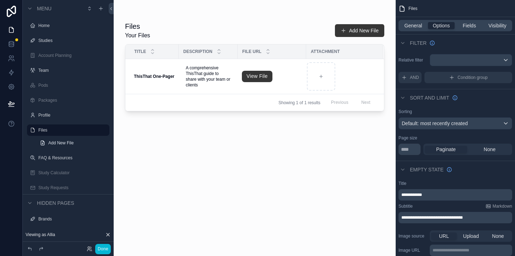
click at [237, 50] on th "File URL" at bounding box center [271, 51] width 69 height 15
drag, startPoint x: 237, startPoint y: 49, endPoint x: 251, endPoint y: 49, distance: 14.6
click at [251, 49] on div "scrollable content" at bounding box center [252, 51] width 3 height 14
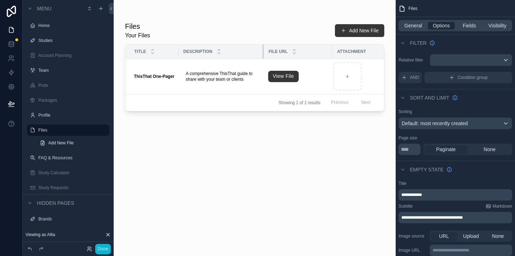
drag, startPoint x: 251, startPoint y: 49, endPoint x: 263, endPoint y: 49, distance: 11.7
click at [263, 49] on div "scrollable content" at bounding box center [263, 51] width 3 height 14
click at [320, 197] on div "Files Your Files Add New File Title Description File URL Attachment ThisThat On…" at bounding box center [254, 132] width 259 height 230
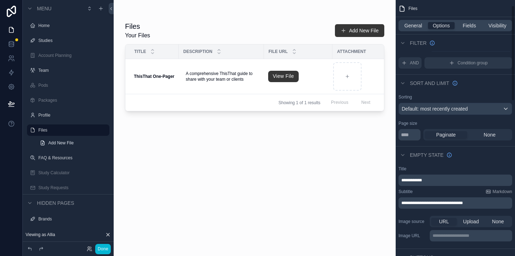
scroll to position [14, 0]
click at [473, 106] on div "Default: most recently created" at bounding box center [455, 108] width 113 height 11
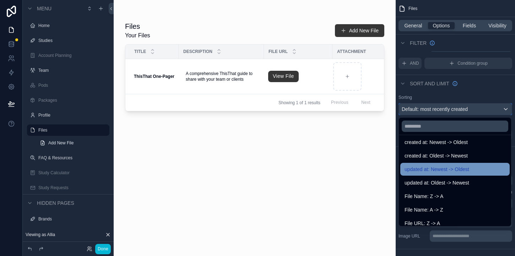
scroll to position [29, 0]
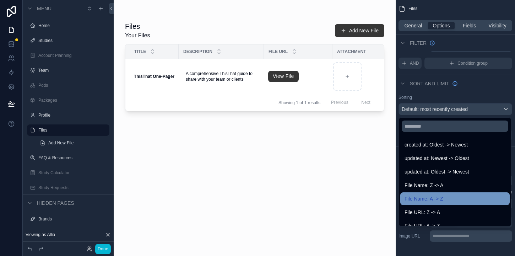
click at [444, 195] on div "File Name: A -> Z" at bounding box center [454, 198] width 101 height 9
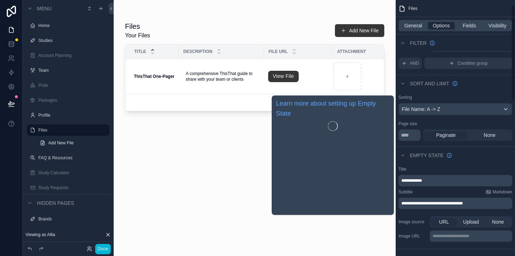
scroll to position [0, 0]
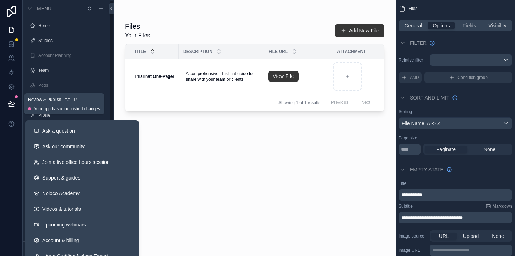
click at [14, 100] on icon at bounding box center [11, 103] width 7 height 7
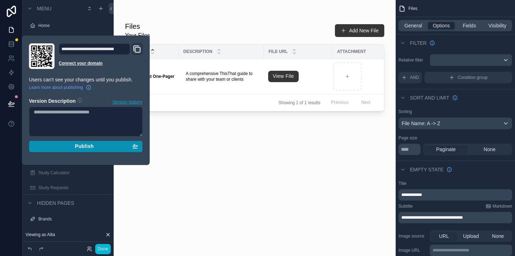
click at [89, 143] on span "Publish" at bounding box center [84, 146] width 19 height 6
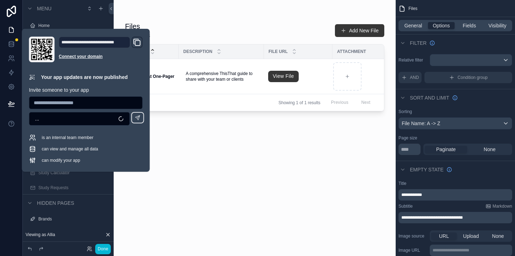
click at [352, 192] on div "Files Your Files Add New File Title Description File URL Attachment ThisThat On…" at bounding box center [254, 132] width 259 height 230
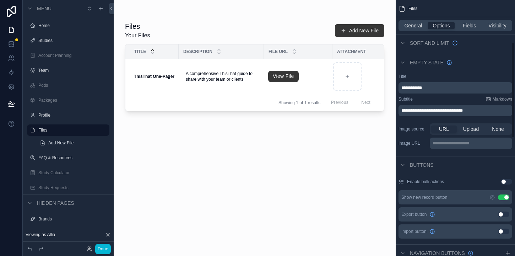
scroll to position [120, 0]
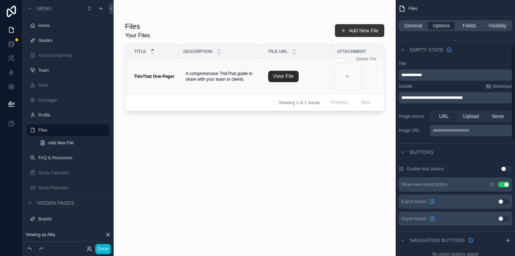
click at [276, 76] on link "View File" at bounding box center [283, 76] width 31 height 11
click at [328, 212] on div "Files Your Files Add New File Title Description File URL Attachment ThisThat On…" at bounding box center [254, 132] width 259 height 230
click at [105, 246] on button "Done" at bounding box center [103, 248] width 16 height 10
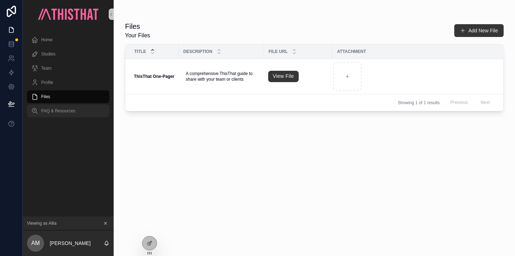
click at [65, 110] on span "FAQ & Resources" at bounding box center [58, 111] width 34 height 6
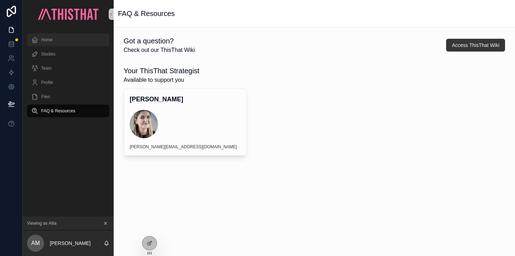
click at [50, 40] on span "Home" at bounding box center [46, 40] width 11 height 6
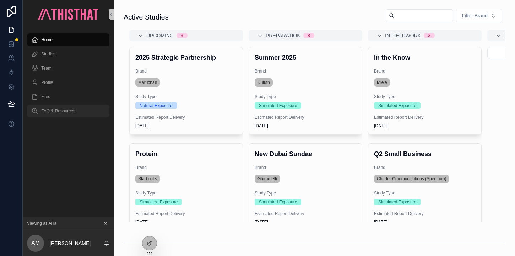
click at [65, 109] on span "FAQ & Resources" at bounding box center [58, 111] width 34 height 6
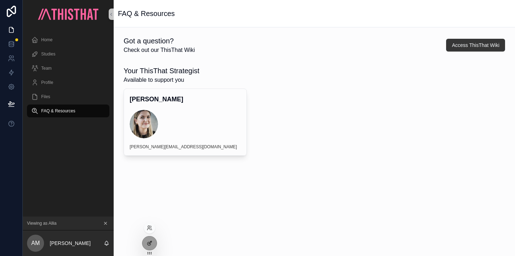
click at [153, 246] on div at bounding box center [149, 242] width 14 height 13
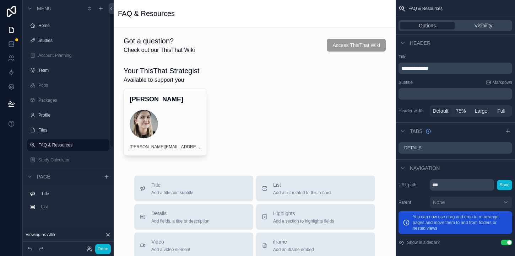
scroll to position [13, 0]
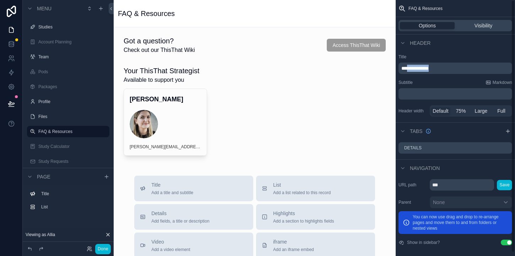
drag, startPoint x: 411, startPoint y: 69, endPoint x: 472, endPoint y: 69, distance: 61.1
click at [472, 70] on p "**********" at bounding box center [455, 68] width 109 height 7
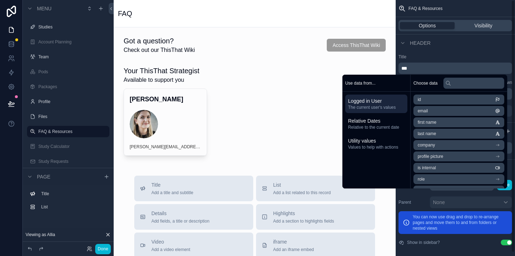
scroll to position [4, 0]
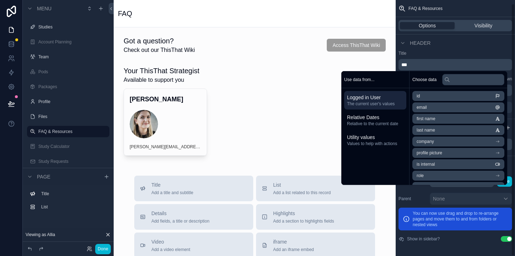
click at [465, 243] on div "URL path *** Save Parent None You can now use drag and drop to re-arrange pages…" at bounding box center [454, 208] width 119 height 72
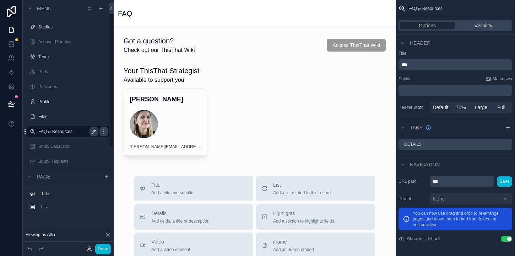
click at [95, 130] on icon "scrollable content" at bounding box center [94, 132] width 4 height 4
type input "***"
click at [388, 172] on div "Got a question? Check out our ThisThat Wiki Access ThisThat Wiki Your ThisThat …" at bounding box center [255, 256] width 282 height 458
click at [105, 249] on button "Done" at bounding box center [103, 248] width 16 height 10
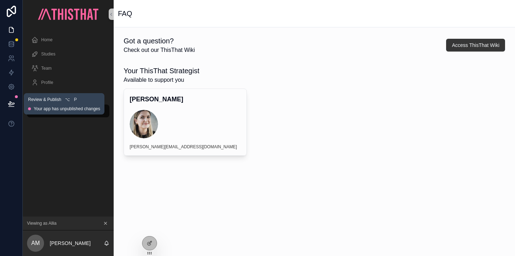
click at [8, 103] on icon at bounding box center [11, 104] width 6 height 4
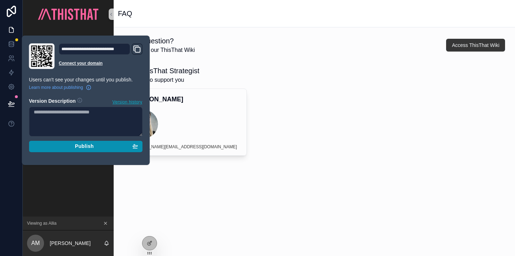
click at [71, 148] on div "Publish" at bounding box center [86, 146] width 104 height 6
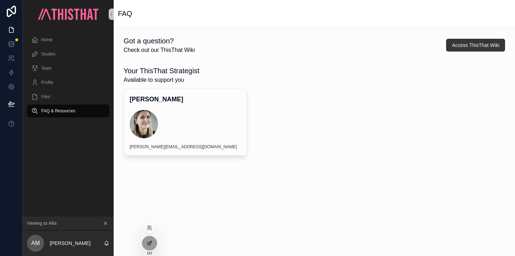
click at [148, 244] on icon at bounding box center [150, 243] width 6 height 6
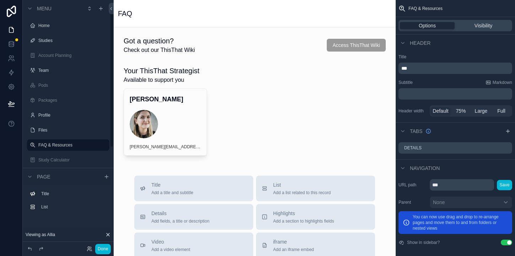
scroll to position [13, 0]
click at [54, 130] on label "FAQ & Resources" at bounding box center [66, 131] width 57 height 6
click at [92, 131] on icon "scrollable content" at bounding box center [94, 131] width 6 height 6
click at [80, 133] on input "**********" at bounding box center [62, 131] width 48 height 9
type input "***"
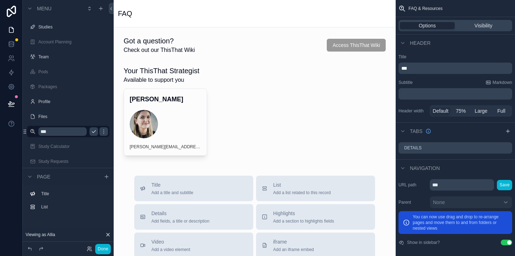
click at [94, 130] on icon "scrollable content" at bounding box center [94, 131] width 6 height 6
click at [102, 246] on button "Done" at bounding box center [103, 248] width 16 height 10
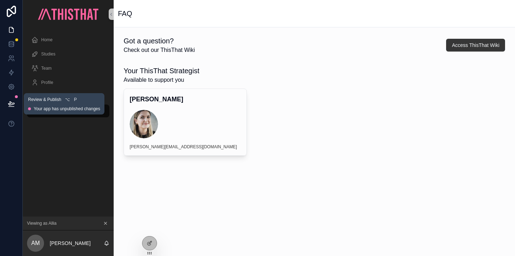
click at [12, 104] on icon at bounding box center [11, 104] width 6 height 4
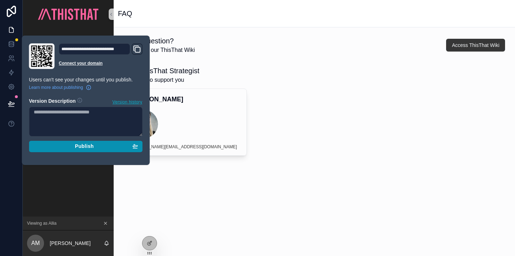
click at [89, 147] on span "Publish" at bounding box center [84, 146] width 19 height 6
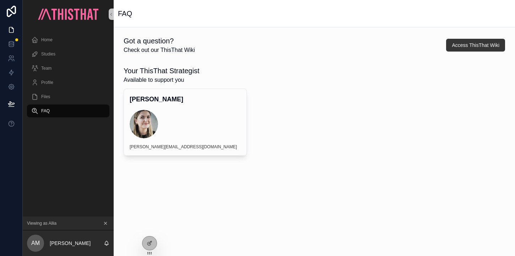
click at [337, 188] on div "Got a question? Check out our ThisThat Wiki Access ThisThat Wiki Your ThisThat …" at bounding box center [314, 115] width 401 height 176
click at [148, 243] on icon at bounding box center [150, 243] width 6 height 6
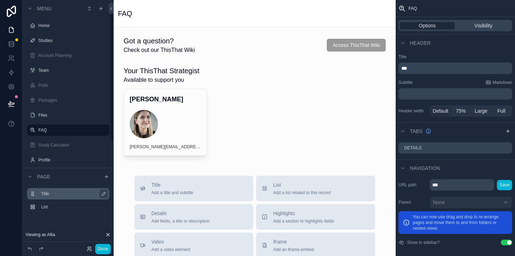
scroll to position [71, 0]
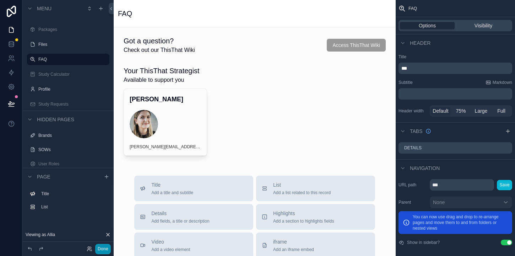
click at [102, 249] on button "Done" at bounding box center [103, 248] width 16 height 10
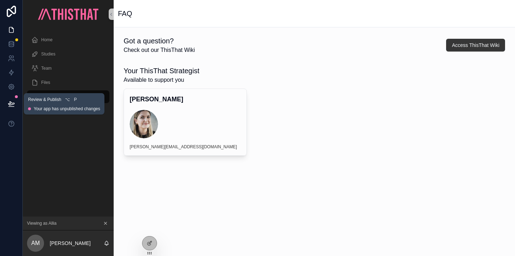
click at [9, 98] on button at bounding box center [12, 104] width 16 height 20
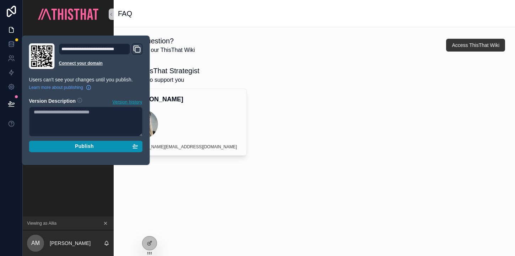
click at [99, 147] on div "Publish" at bounding box center [86, 146] width 104 height 6
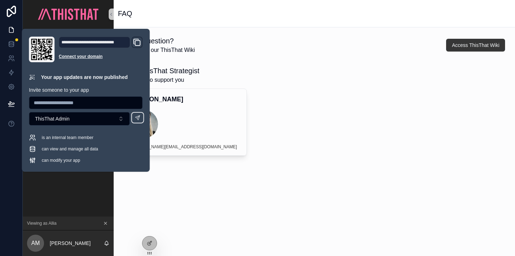
click at [259, 203] on div "Got a question? Check out our ThisThat Wiki Access ThisThat Wiki Your ThisThat …" at bounding box center [314, 115] width 401 height 176
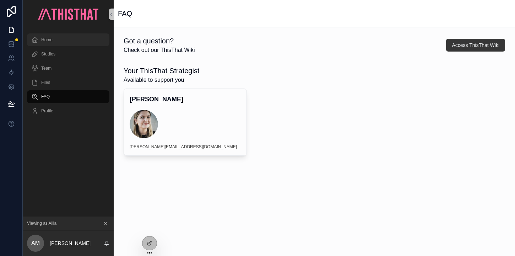
click at [55, 37] on div "Home" at bounding box center [68, 39] width 74 height 11
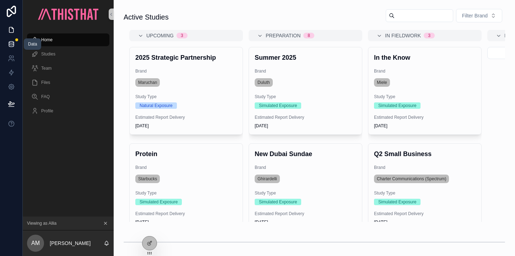
click at [13, 44] on icon at bounding box center [11, 45] width 5 height 3
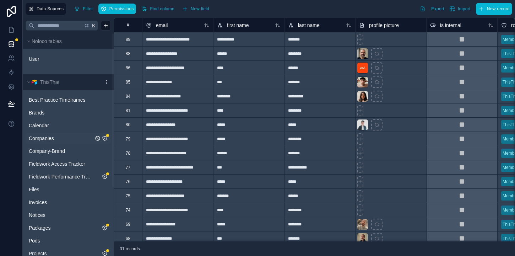
click at [105, 137] on icon "Companies" at bounding box center [105, 138] width 6 height 6
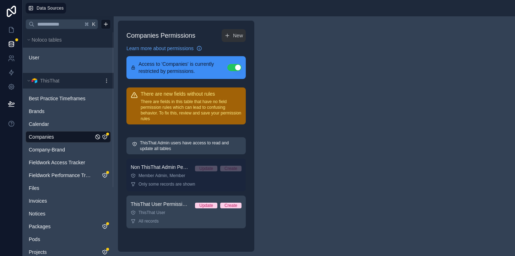
click at [164, 177] on div "Member Admin, Member" at bounding box center [186, 175] width 111 height 6
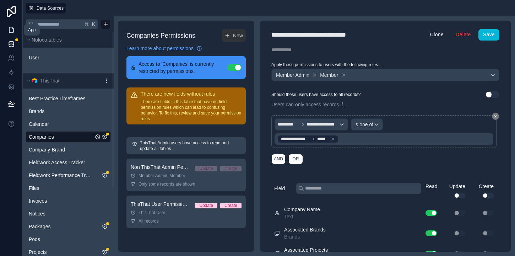
click at [8, 23] on link at bounding box center [11, 30] width 22 height 14
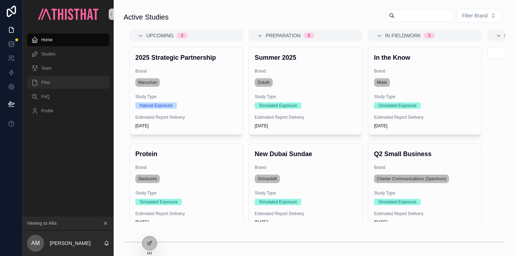
click at [52, 84] on div "Files" at bounding box center [68, 82] width 74 height 11
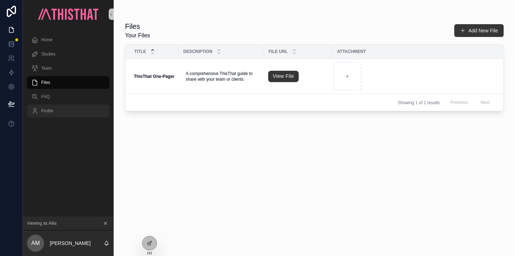
click at [51, 112] on span "Profile" at bounding box center [47, 111] width 12 height 6
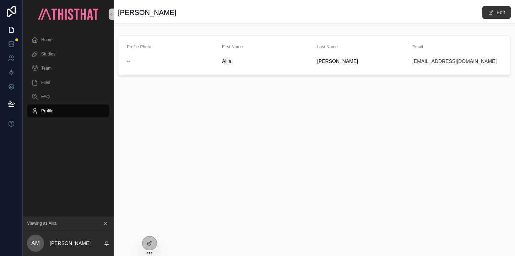
click at [129, 59] on span "--" at bounding box center [128, 60] width 3 height 7
click at [46, 86] on div "Files" at bounding box center [68, 82] width 74 height 11
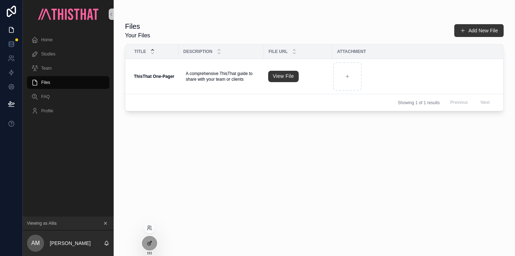
click at [150, 241] on icon at bounding box center [150, 242] width 3 height 3
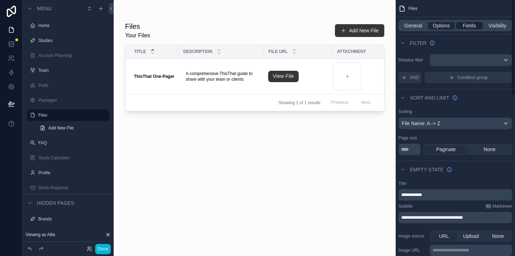
click at [469, 26] on span "Fields" at bounding box center [468, 25] width 13 height 7
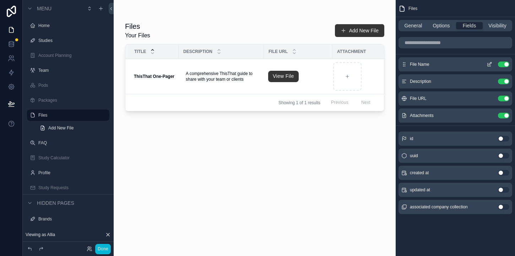
click at [488, 62] on icon "scrollable content" at bounding box center [489, 64] width 6 height 6
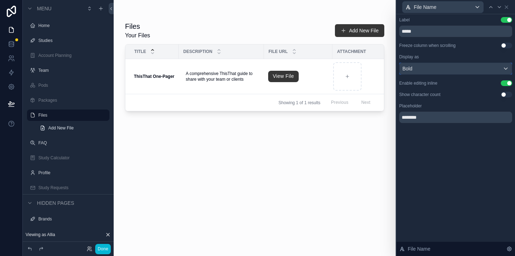
click at [447, 66] on div "Bold" at bounding box center [455, 68] width 112 height 11
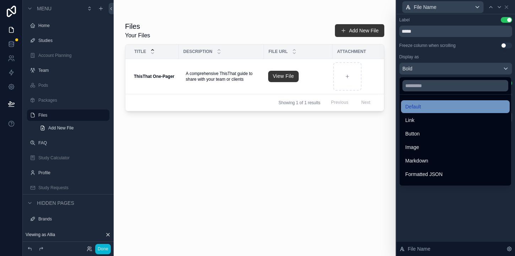
click at [430, 105] on div "Default" at bounding box center [455, 106] width 100 height 9
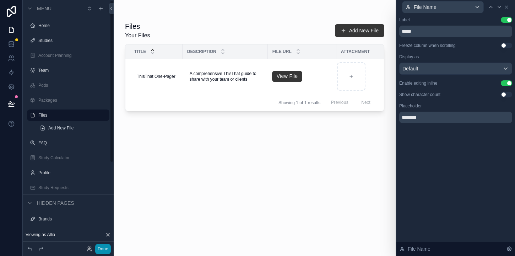
click at [107, 248] on button "Done" at bounding box center [103, 248] width 16 height 10
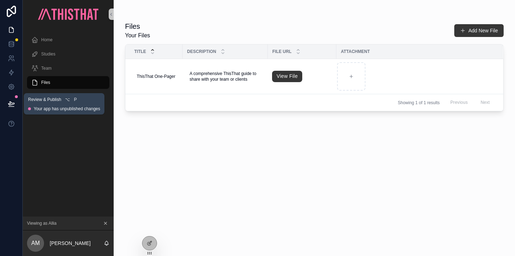
click at [9, 104] on icon at bounding box center [11, 103] width 7 height 7
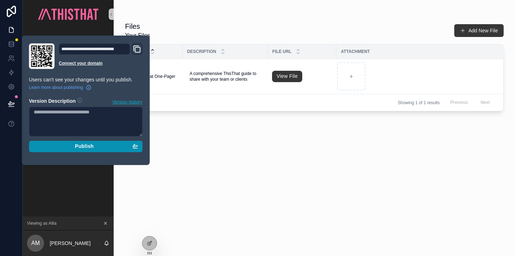
click at [77, 150] on button "Publish" at bounding box center [86, 146] width 114 height 11
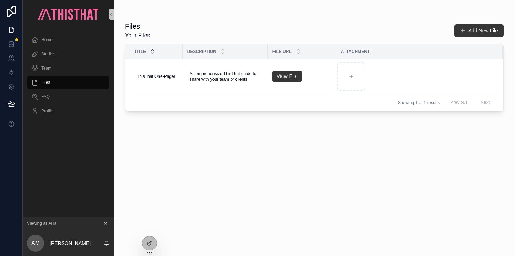
click at [226, 180] on div "Files Your Files Add New File Title Description File URL Attachment ThisThat On…" at bounding box center [314, 132] width 378 height 230
click at [154, 73] on span "ThisThat One-Pager" at bounding box center [156, 76] width 39 height 6
click at [228, 178] on div "Files Your Files Add New File Title Description File URL Attachment ThisThat On…" at bounding box center [314, 132] width 378 height 230
click at [291, 64] on td "View File" at bounding box center [302, 76] width 69 height 35
click at [308, 86] on td "View File" at bounding box center [302, 76] width 69 height 35
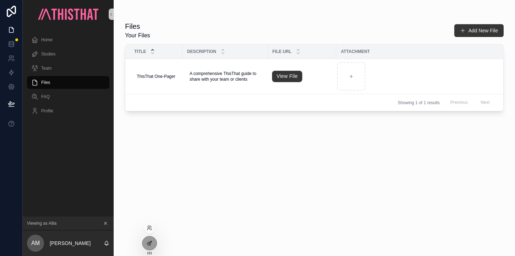
click at [150, 240] on icon at bounding box center [150, 243] width 6 height 6
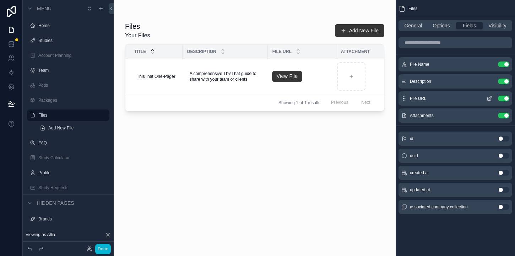
click at [490, 99] on icon "scrollable content" at bounding box center [489, 98] width 6 height 6
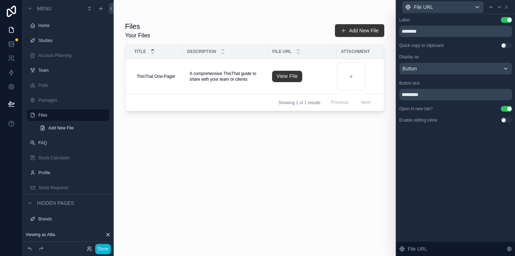
click at [501, 119] on button "Use setting" at bounding box center [505, 120] width 11 height 6
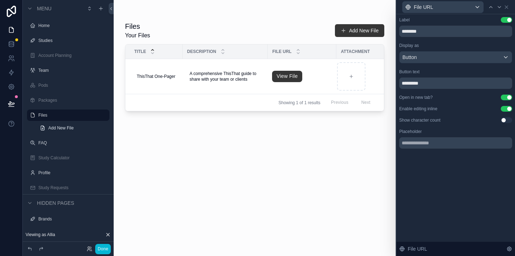
click at [306, 84] on div "scrollable content" at bounding box center [255, 123] width 282 height 247
click at [308, 85] on td "View File" at bounding box center [302, 76] width 69 height 35
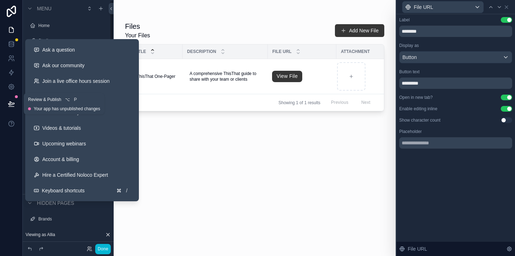
click at [12, 105] on icon at bounding box center [11, 103] width 7 height 7
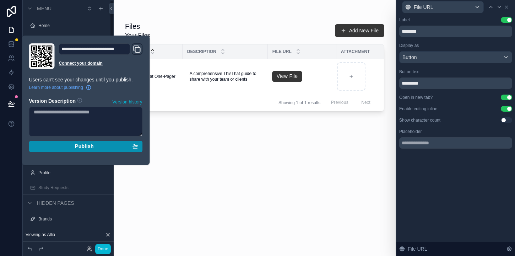
click at [97, 144] on div "Publish" at bounding box center [86, 146] width 104 height 6
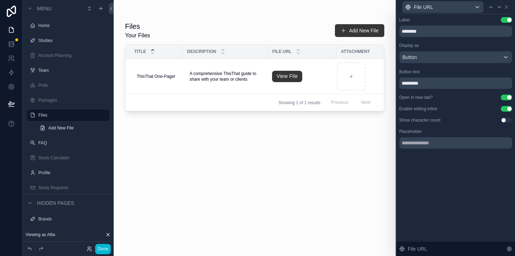
click at [507, 2] on div "File URL" at bounding box center [455, 7] width 113 height 14
click at [507, 6] on icon at bounding box center [506, 7] width 6 height 6
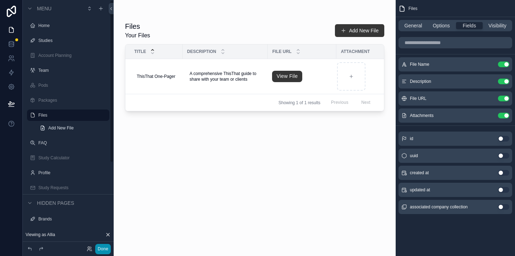
click at [105, 248] on button "Done" at bounding box center [103, 248] width 16 height 10
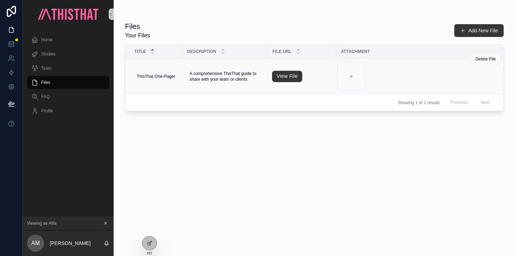
click at [311, 78] on span "View File" at bounding box center [302, 76] width 60 height 11
click at [279, 88] on td "View File" at bounding box center [302, 76] width 69 height 35
click at [280, 55] on div "File URL" at bounding box center [302, 51] width 68 height 13
click at [280, 65] on td "View File" at bounding box center [302, 76] width 69 height 35
click at [204, 78] on span "A comprehensive ThisThat guide to share with your team or clients" at bounding box center [225, 76] width 71 height 11
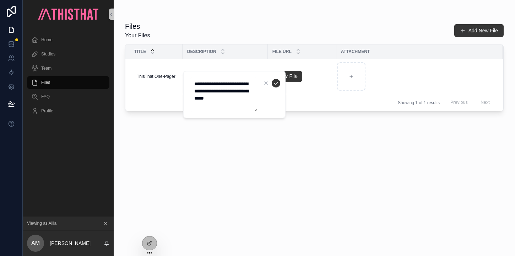
click at [252, 137] on div "Files Your Files Add New File Title Description File URL Attachment ThisThat On…" at bounding box center [314, 132] width 378 height 230
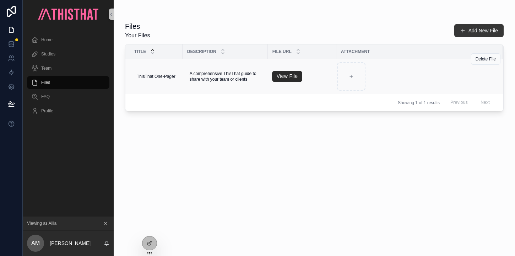
click at [299, 73] on link "View File" at bounding box center [287, 76] width 31 height 11
click at [65, 38] on div "Home" at bounding box center [68, 39] width 74 height 11
